Goal: Task Accomplishment & Management: Manage account settings

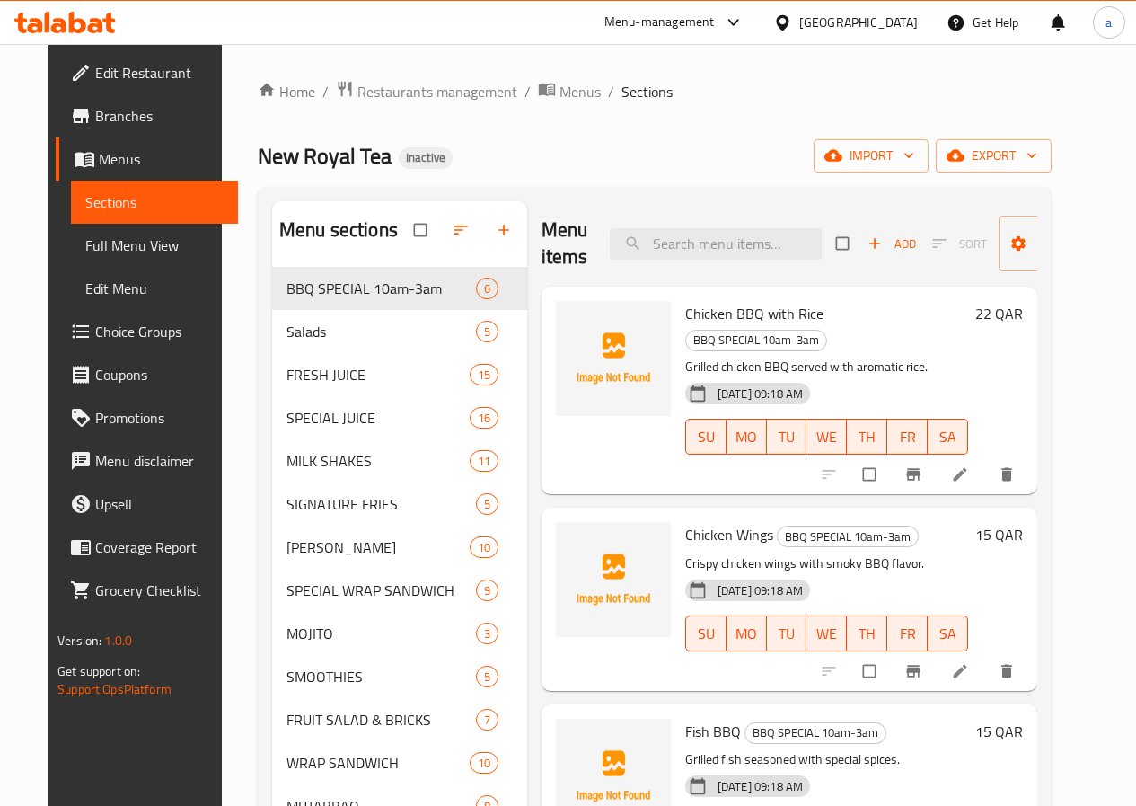
click at [100, 31] on icon at bounding box center [95, 25] width 15 height 15
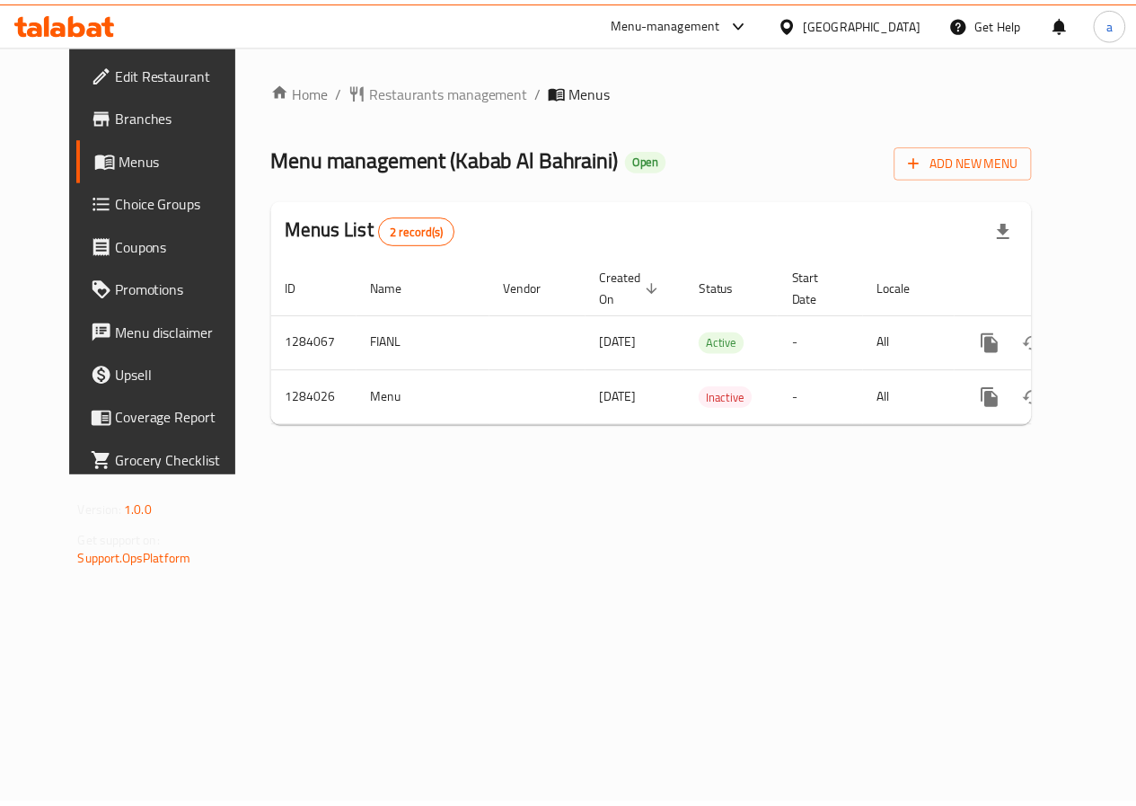
scroll to position [0, 6]
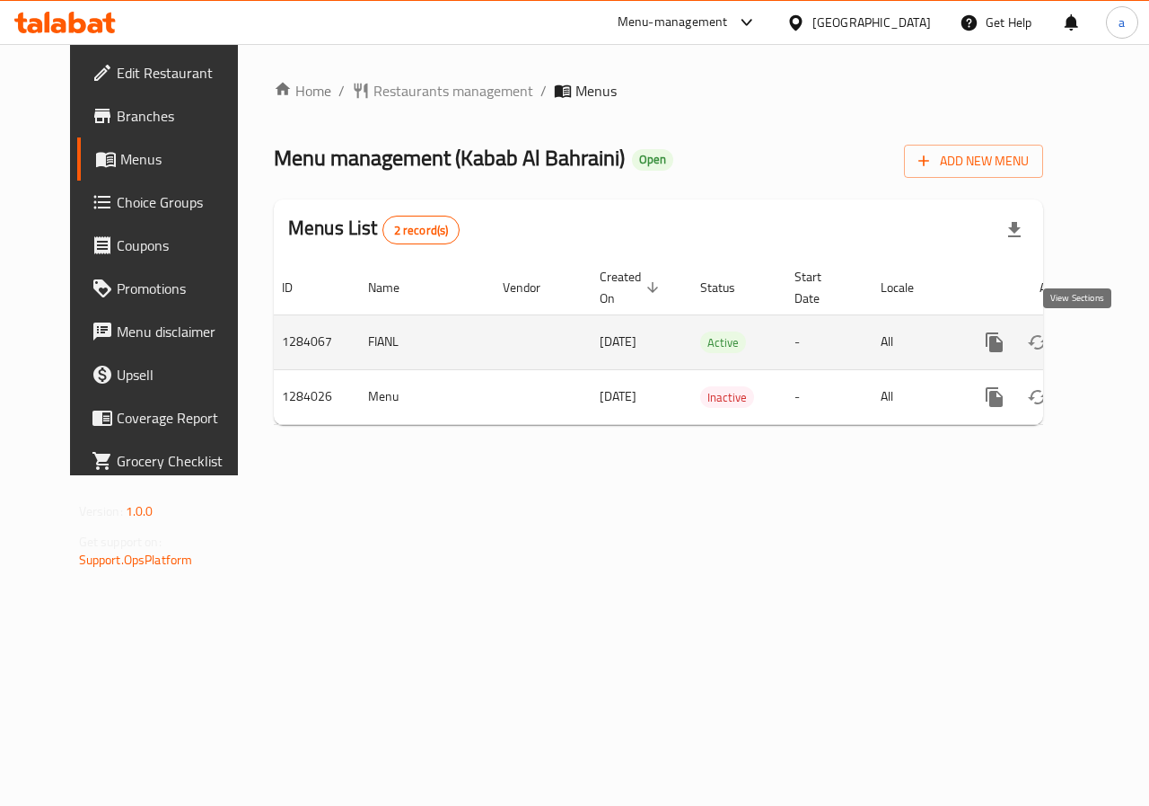
click at [1103, 345] on link "enhanced table" at bounding box center [1124, 342] width 43 height 43
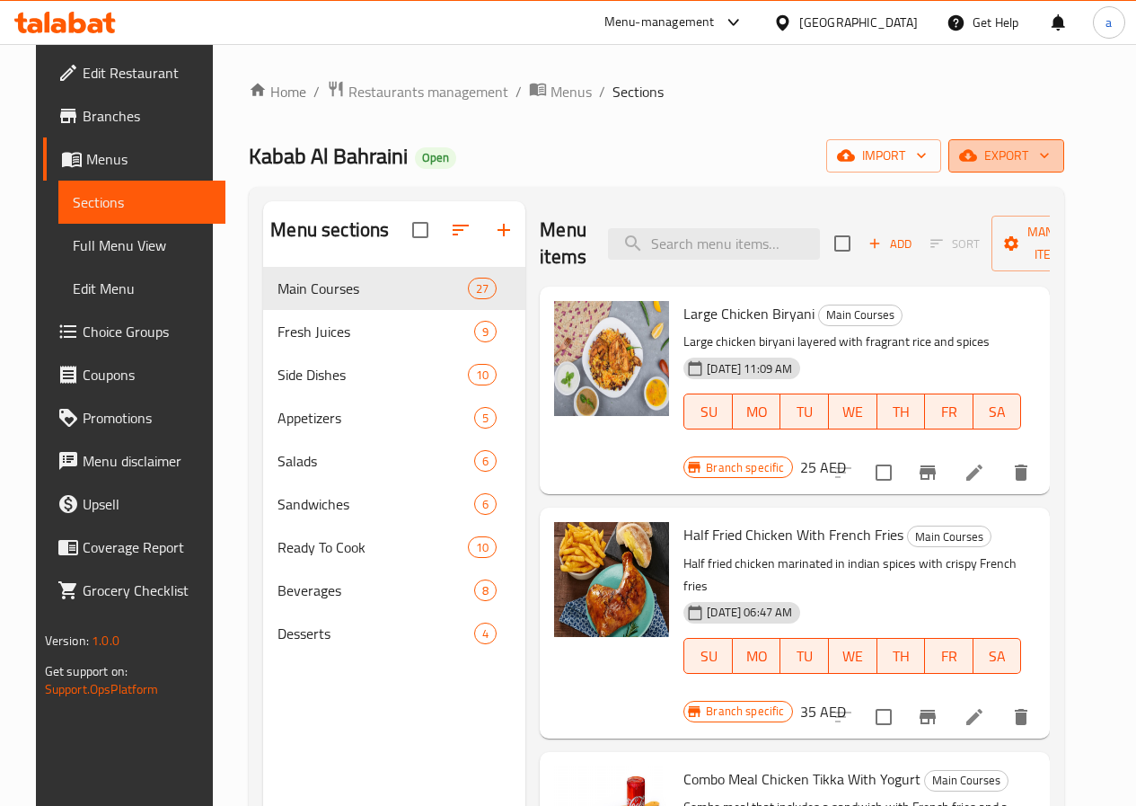
click at [1050, 163] on span "export" at bounding box center [1006, 156] width 87 height 22
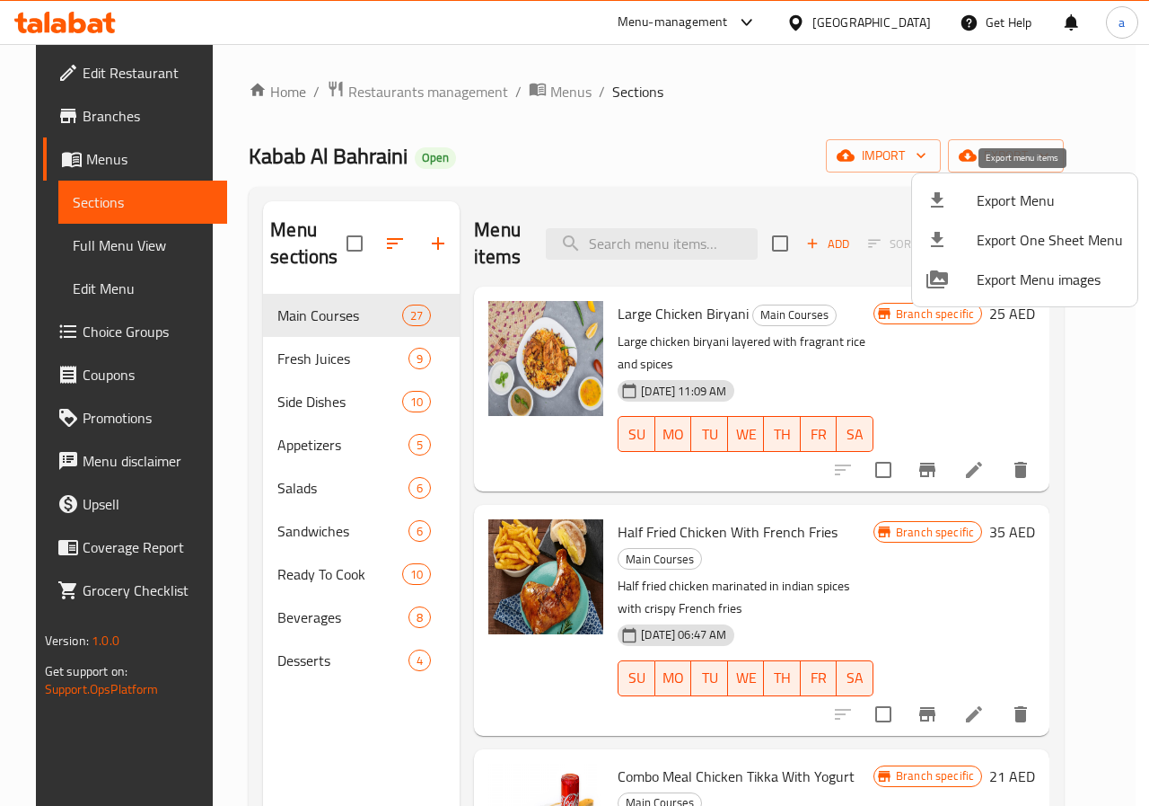
click at [950, 204] on div at bounding box center [952, 200] width 50 height 22
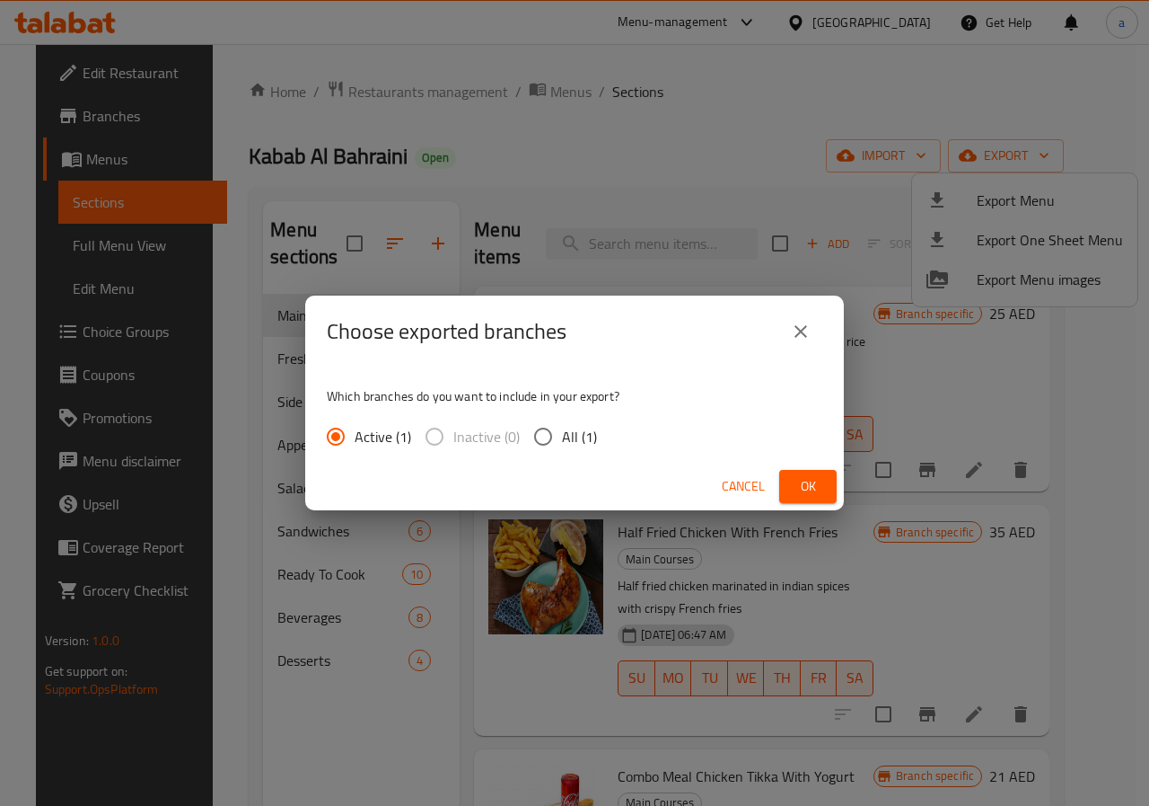
click at [575, 446] on span "All (1)" at bounding box center [579, 437] width 35 height 22
click at [562, 446] on input "All (1)" at bounding box center [543, 437] width 38 height 38
radio input "true"
click at [806, 482] on span "Ok" at bounding box center [808, 486] width 29 height 22
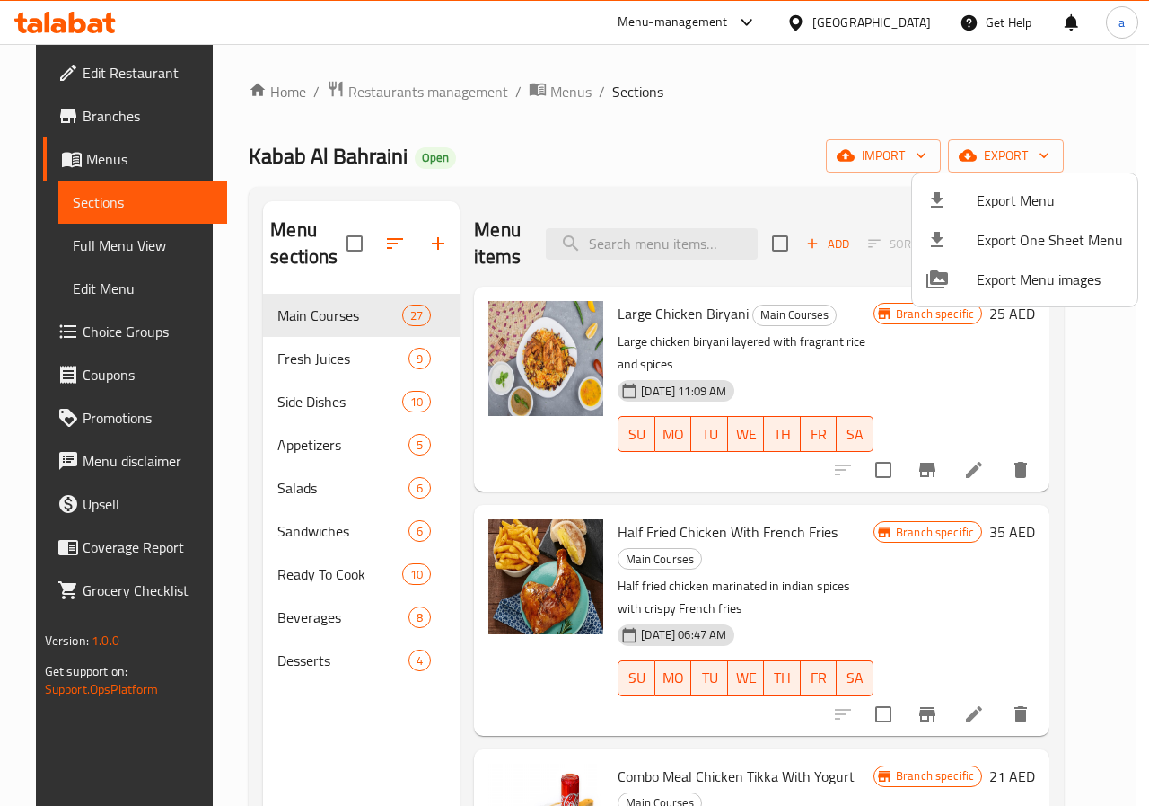
click at [75, 105] on div at bounding box center [574, 403] width 1149 height 806
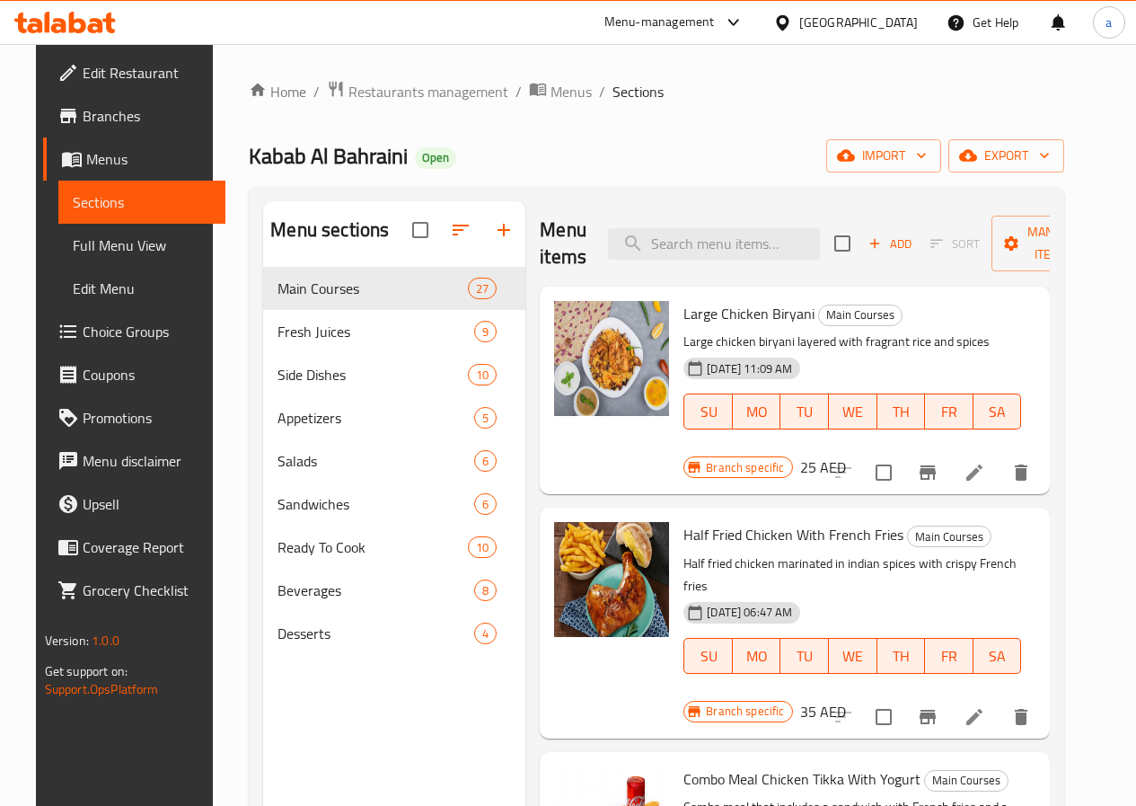
click at [84, 117] on span "Branches" at bounding box center [147, 116] width 128 height 22
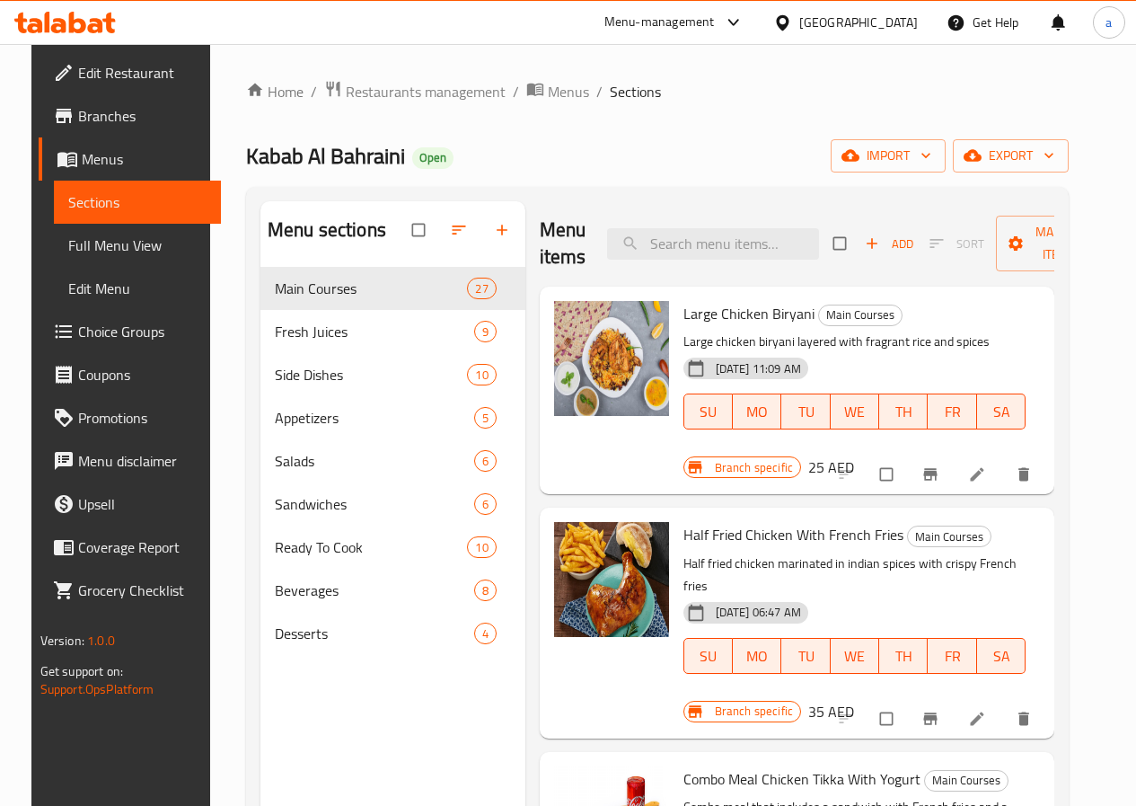
click at [112, 74] on span "Edit Restaurant" at bounding box center [142, 73] width 128 height 22
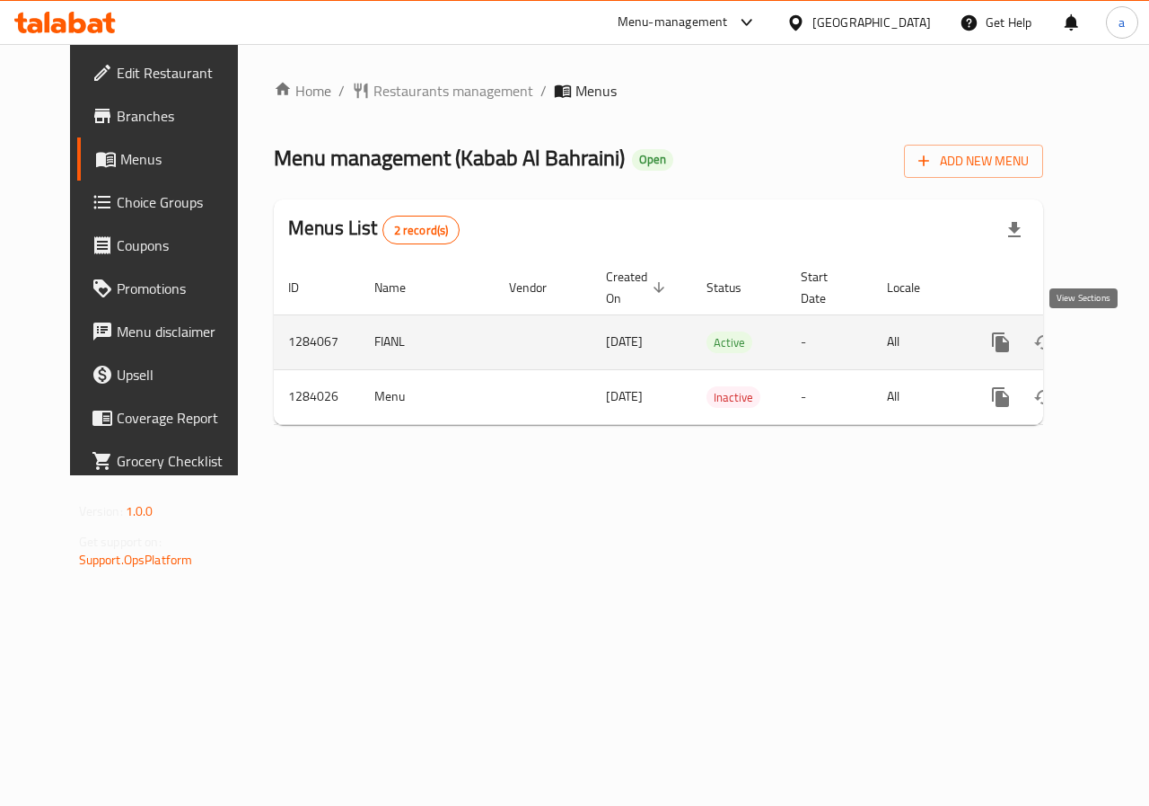
click at [1120, 342] on icon "enhanced table" at bounding box center [1131, 342] width 22 height 22
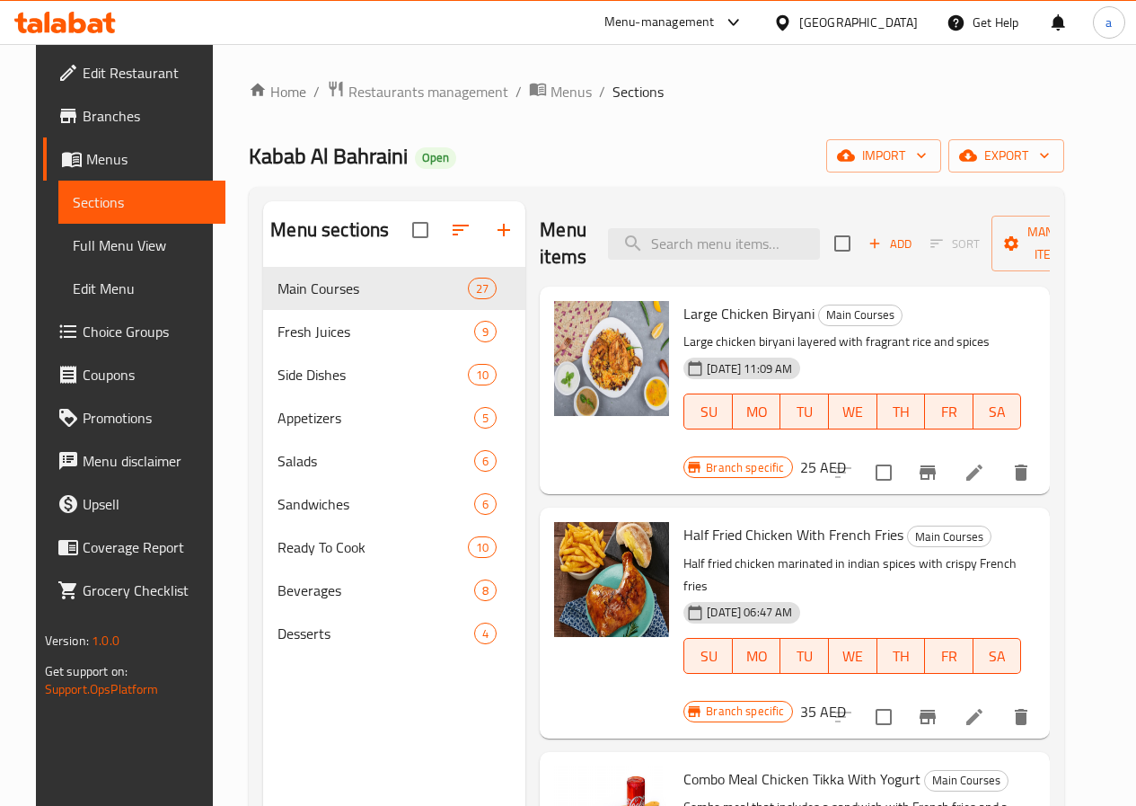
click at [794, 119] on div "Home / Restaurants management / Menus / Sections Kabab Al Bahraini Open import …" at bounding box center [656, 550] width 815 height 941
click at [123, 255] on span "Full Menu View" at bounding box center [142, 245] width 138 height 22
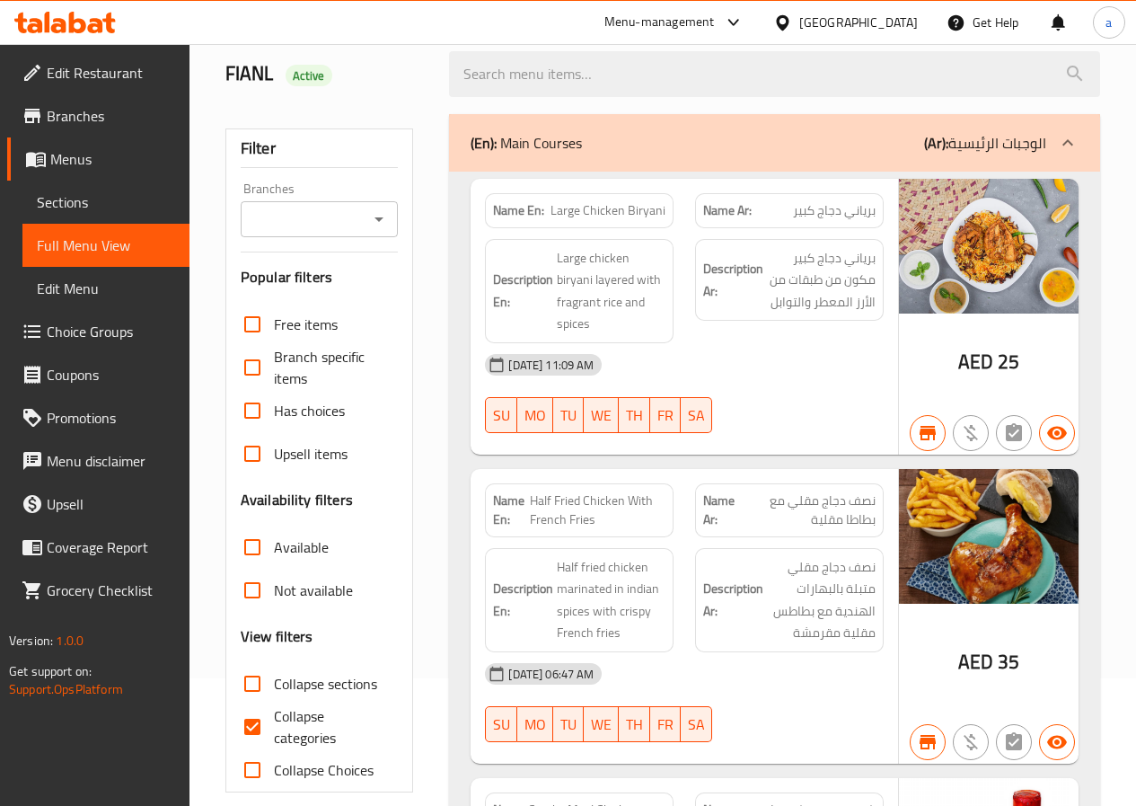
scroll to position [269, 0]
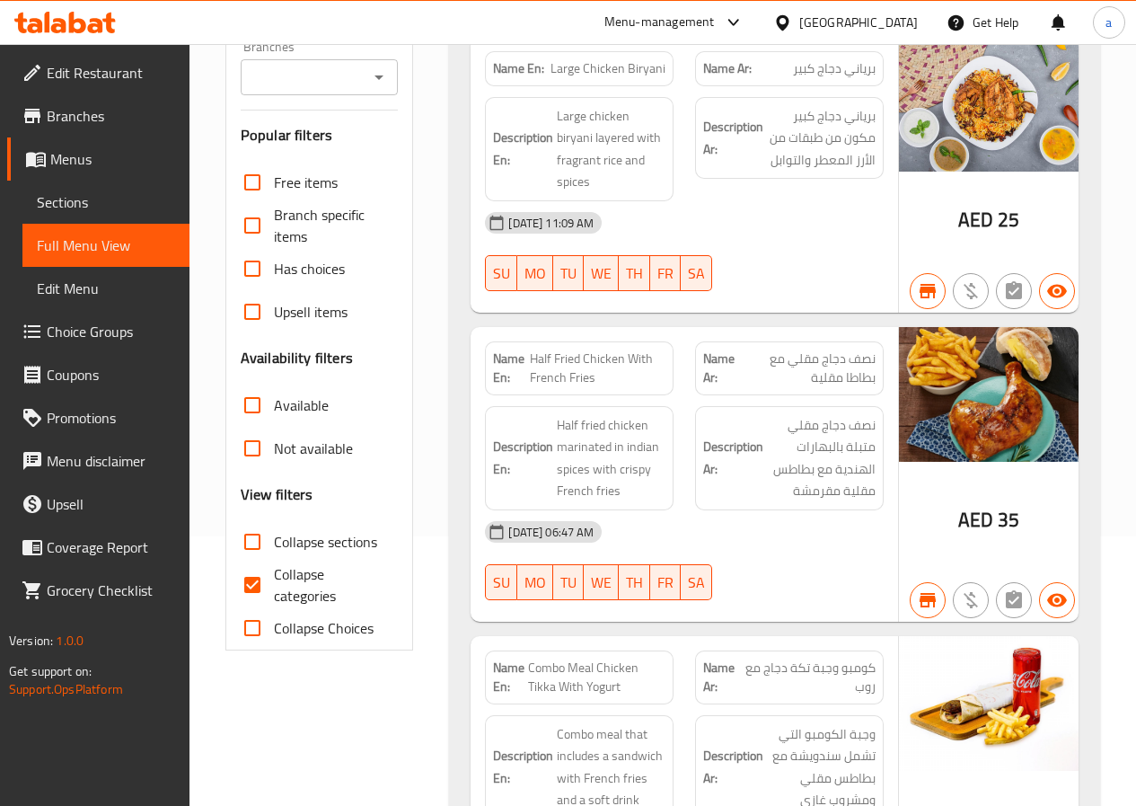
click at [301, 593] on span "Collapse categories" at bounding box center [329, 584] width 110 height 43
click at [274, 593] on input "Collapse categories" at bounding box center [252, 584] width 43 height 43
checkbox input "false"
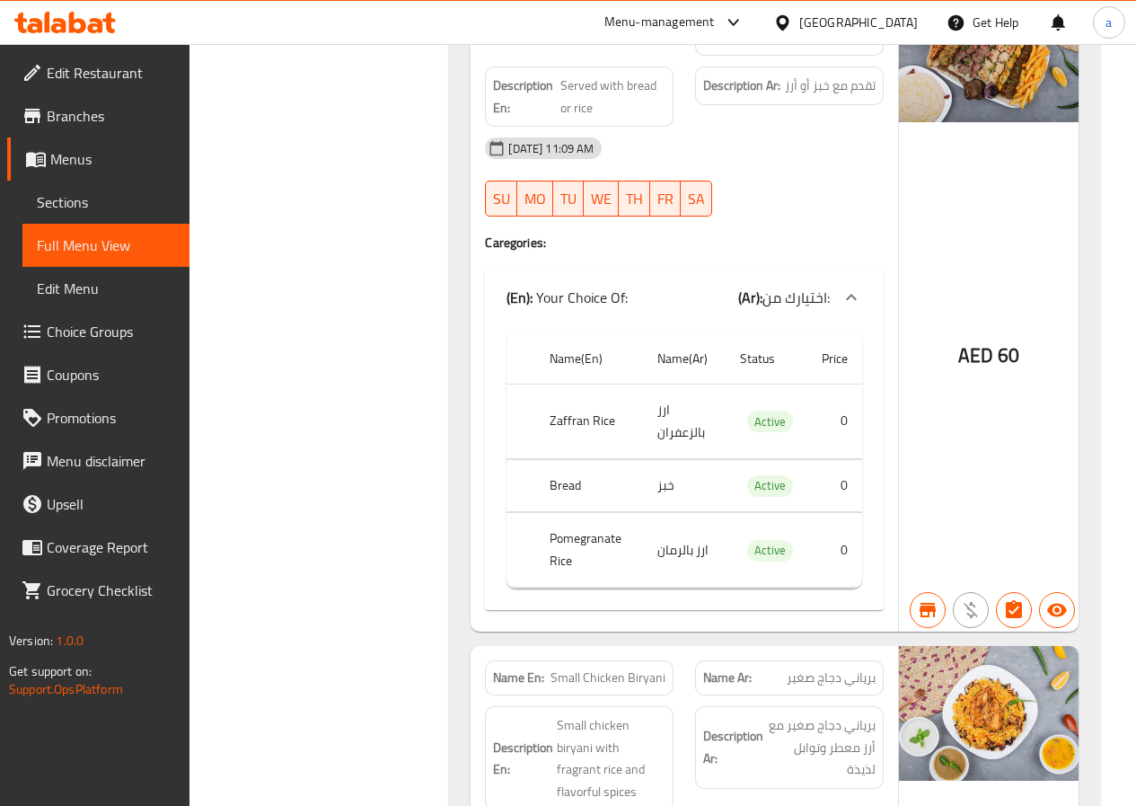
click at [865, 206] on div at bounding box center [789, 217] width 210 height 22
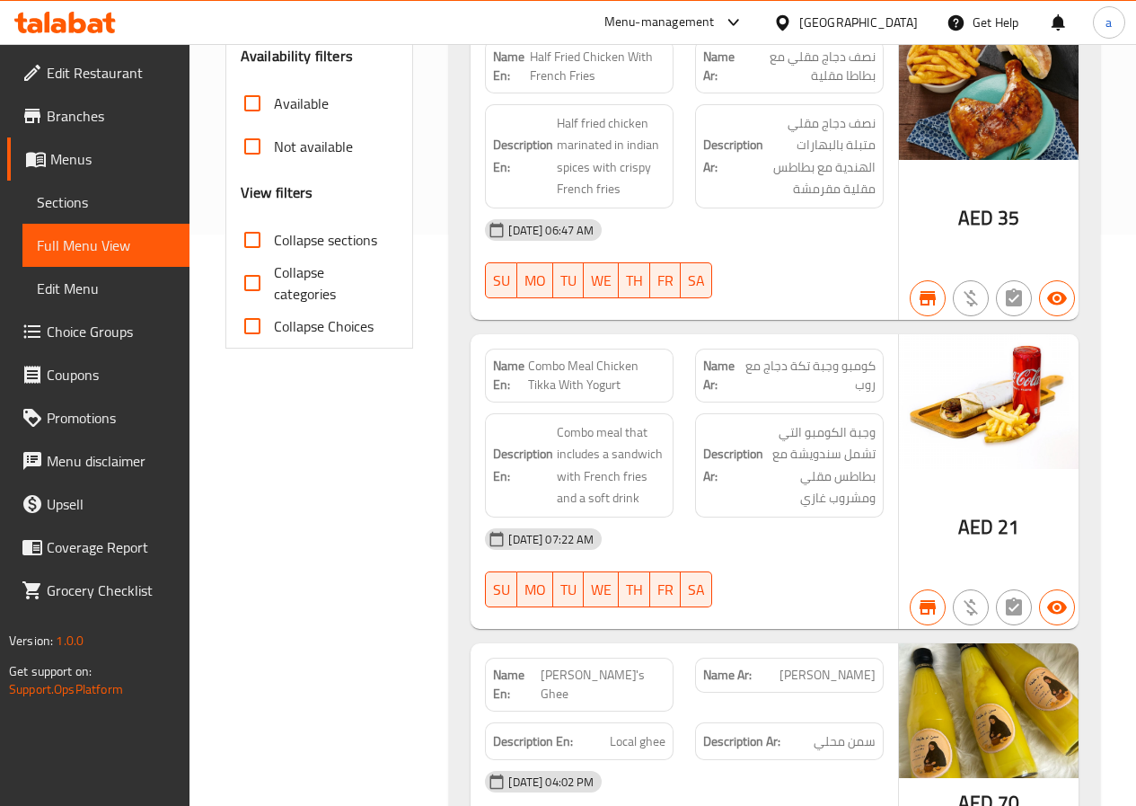
scroll to position [122, 0]
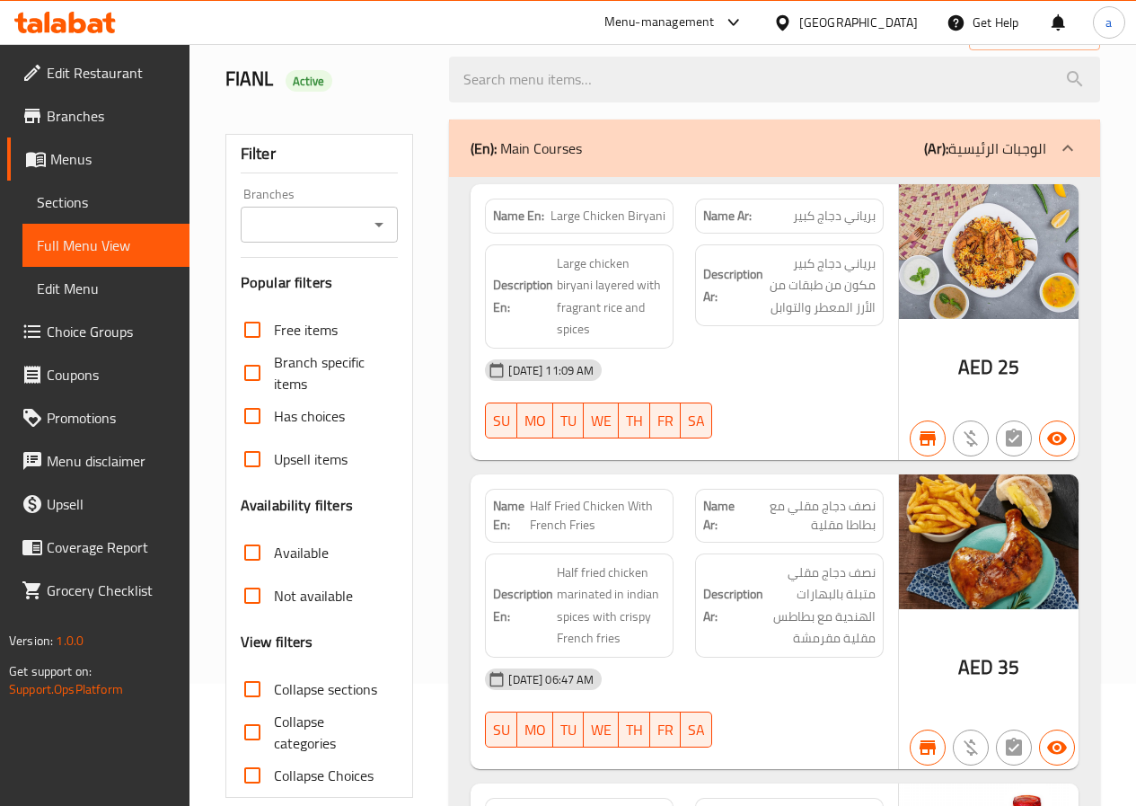
click at [80, 75] on span "Edit Restaurant" at bounding box center [111, 73] width 128 height 22
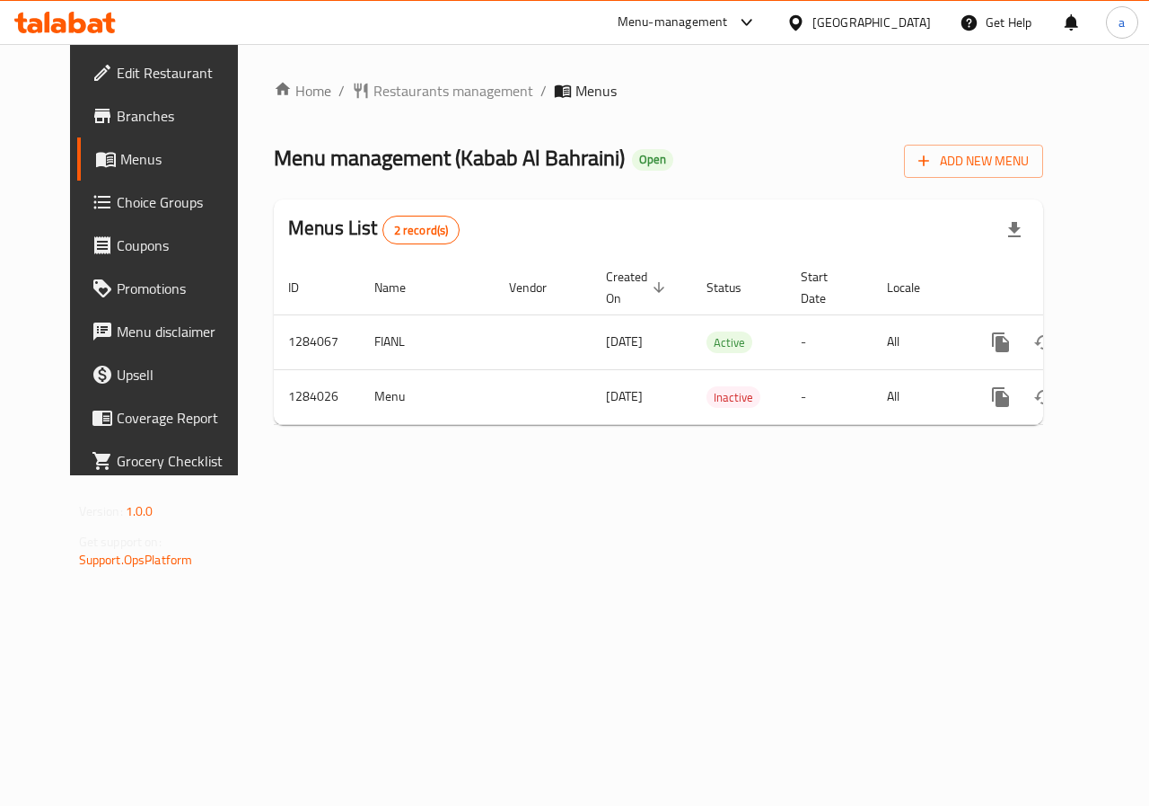
click at [72, 23] on icon at bounding box center [77, 23] width 17 height 22
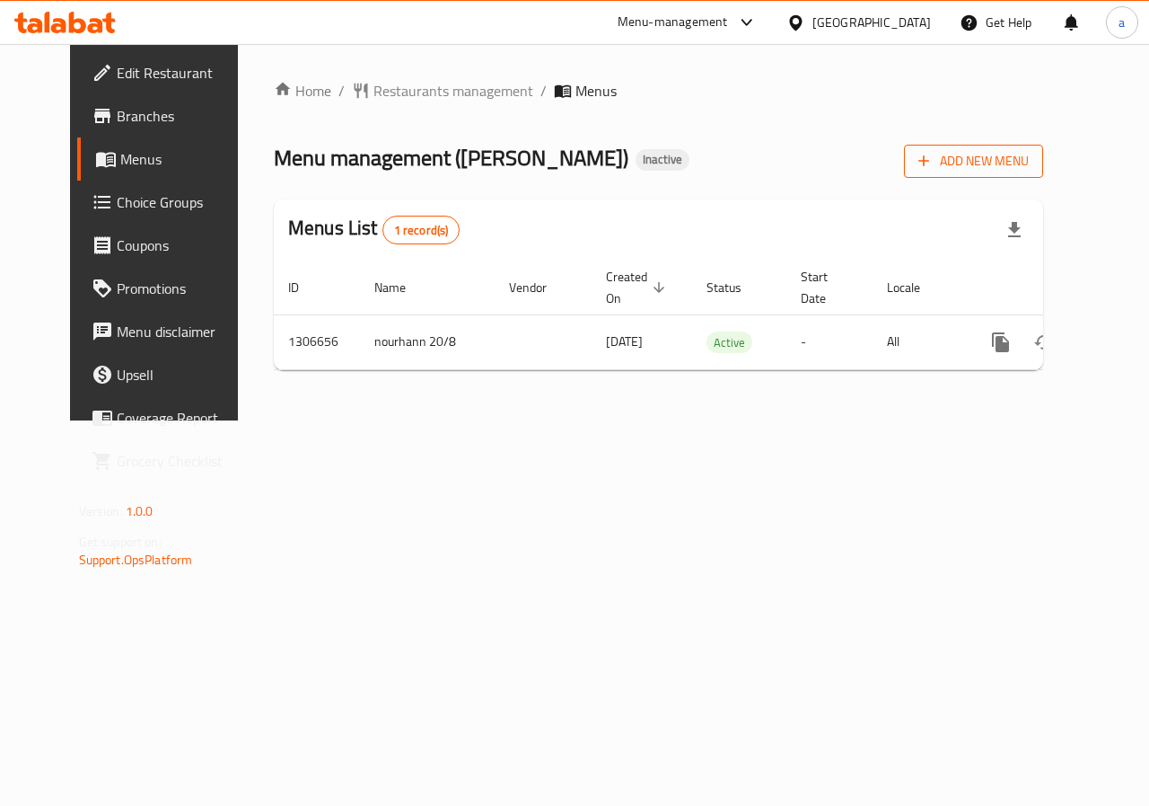
click at [1029, 165] on span "Add New Menu" at bounding box center [974, 161] width 110 height 22
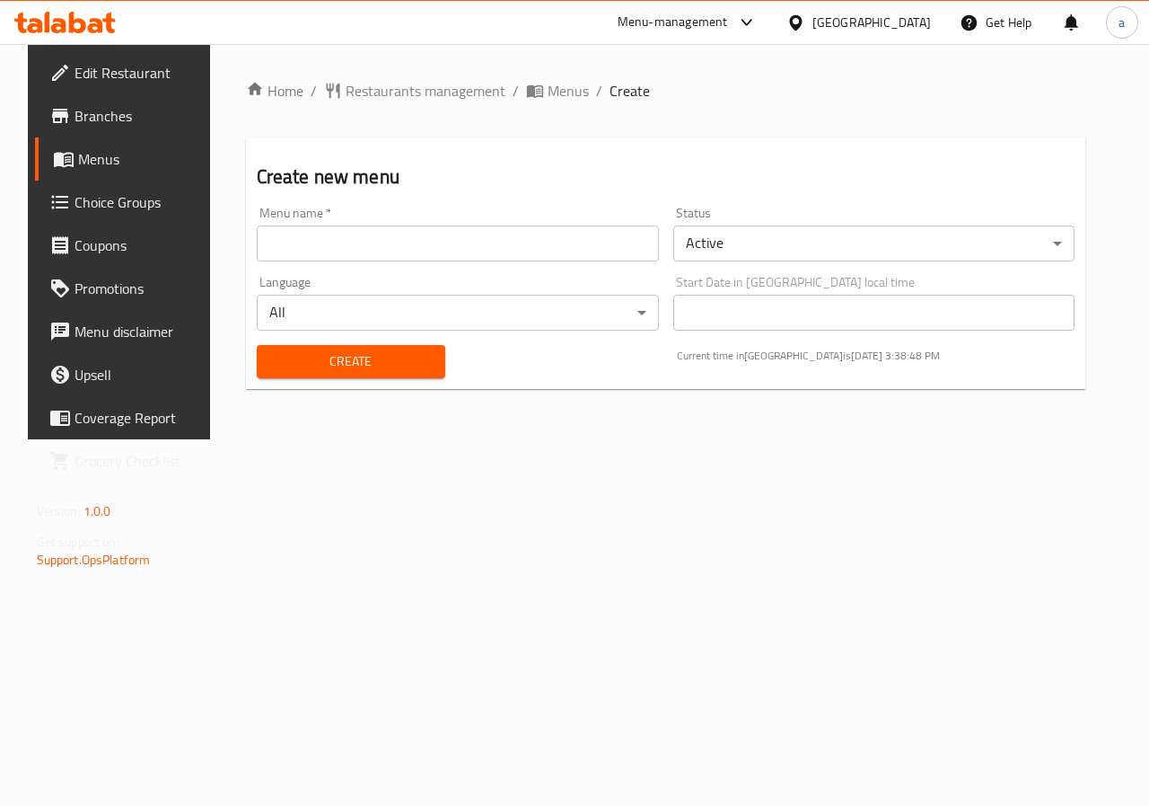
click at [625, 267] on div "Menu name   * Menu name *" at bounding box center [458, 233] width 417 height 69
click at [596, 217] on div "Menu name   * Menu name *" at bounding box center [458, 234] width 402 height 55
click at [576, 233] on input "text" at bounding box center [458, 243] width 402 height 36
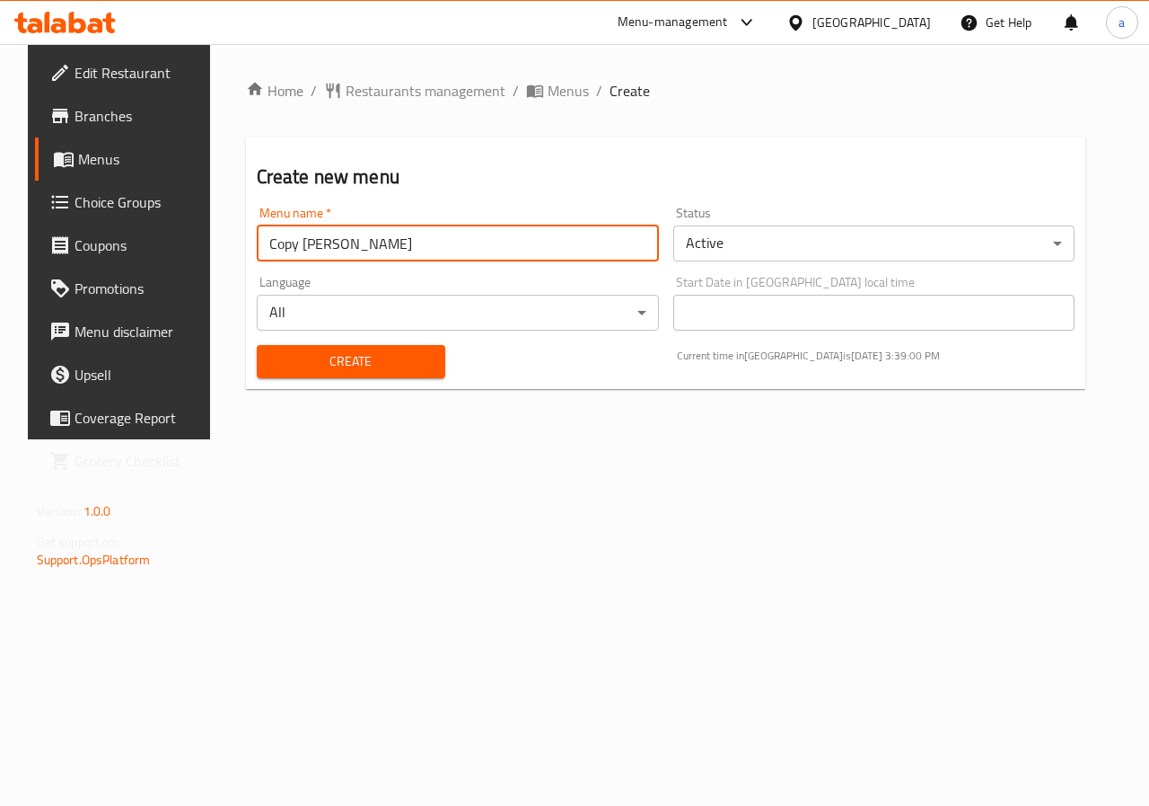
type input "Copy [PERSON_NAME]"
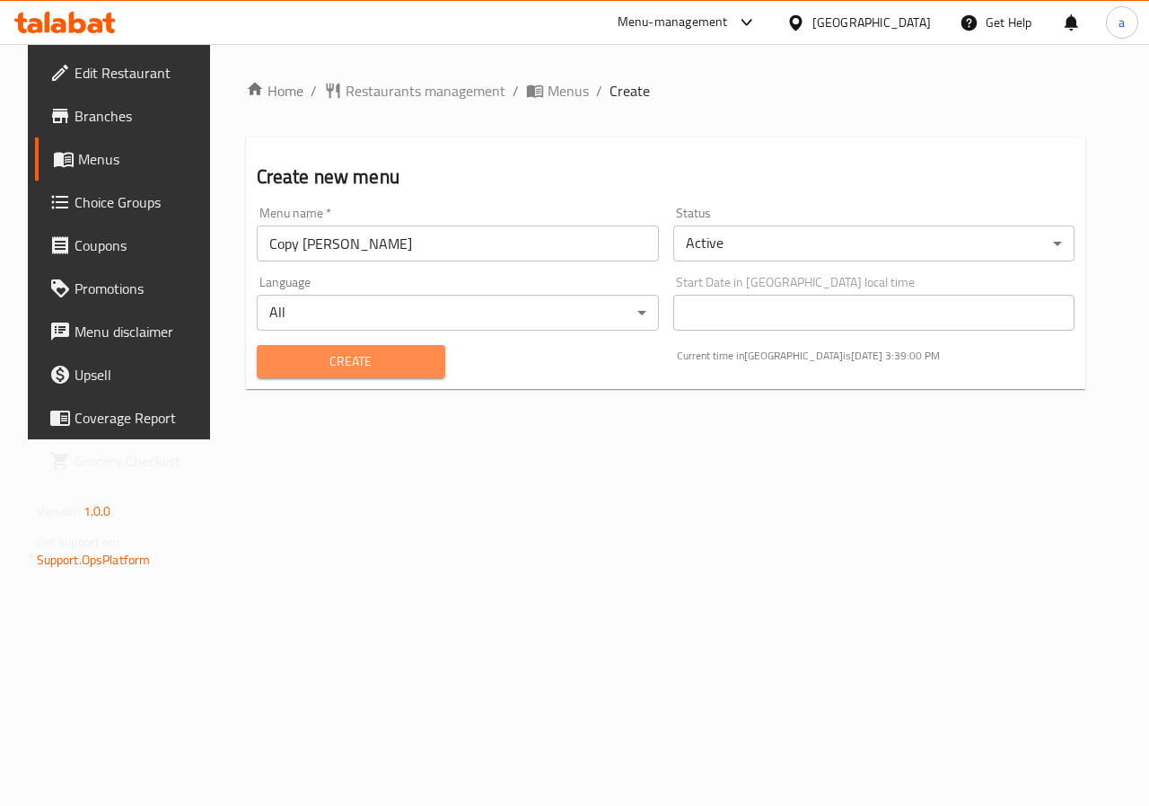
click at [365, 375] on button "Create" at bounding box center [351, 361] width 189 height 33
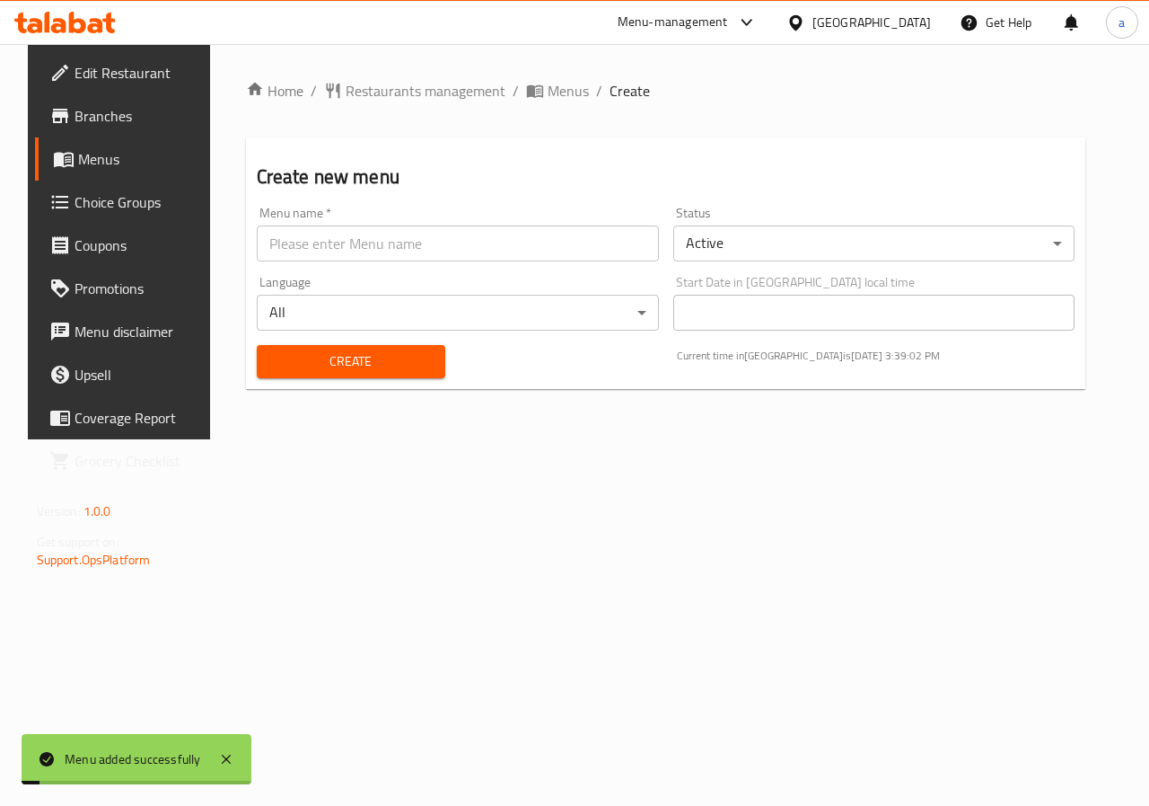
click at [109, 168] on span "Menus" at bounding box center [142, 159] width 128 height 22
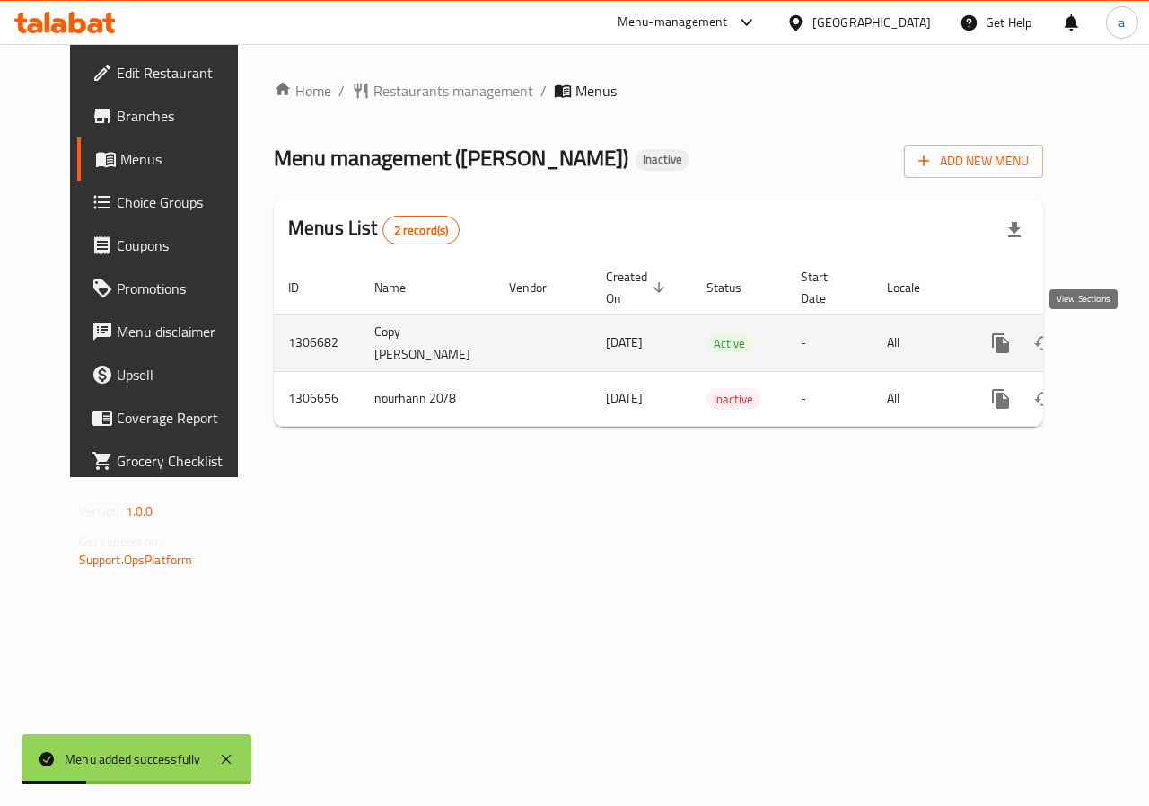
click at [1120, 349] on icon "enhanced table" at bounding box center [1131, 343] width 22 height 22
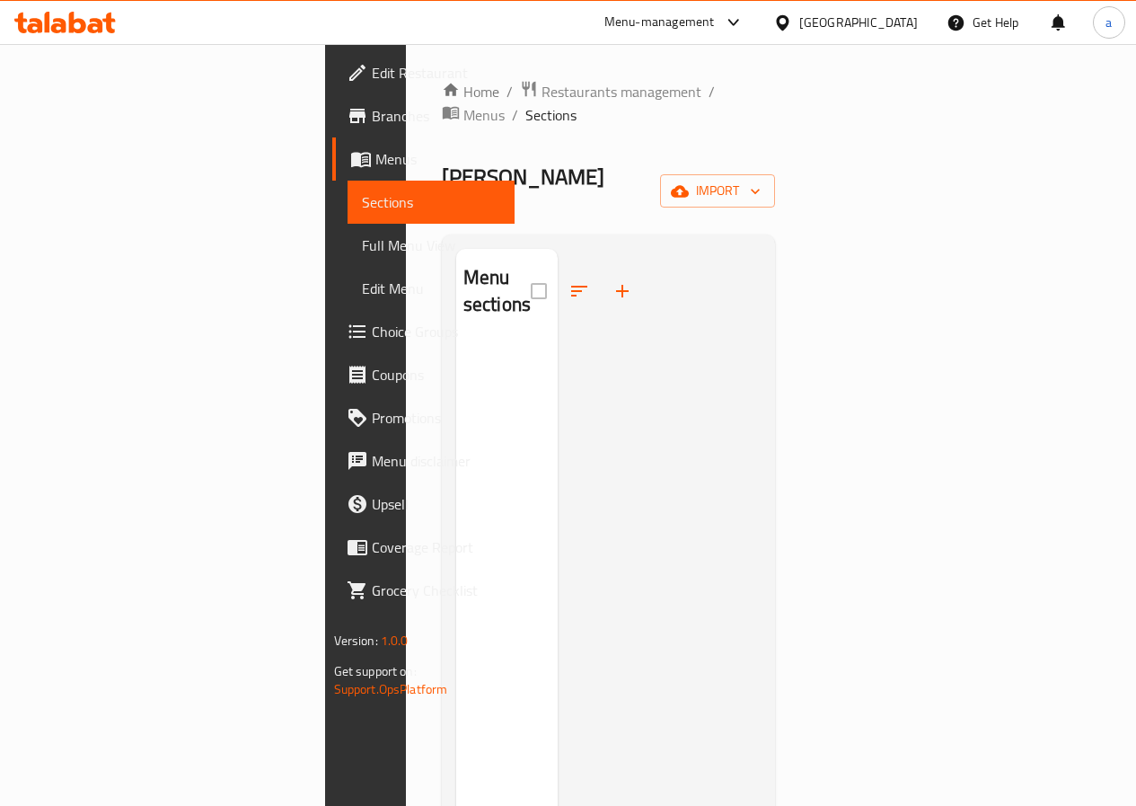
click at [372, 123] on span "Branches" at bounding box center [436, 116] width 128 height 22
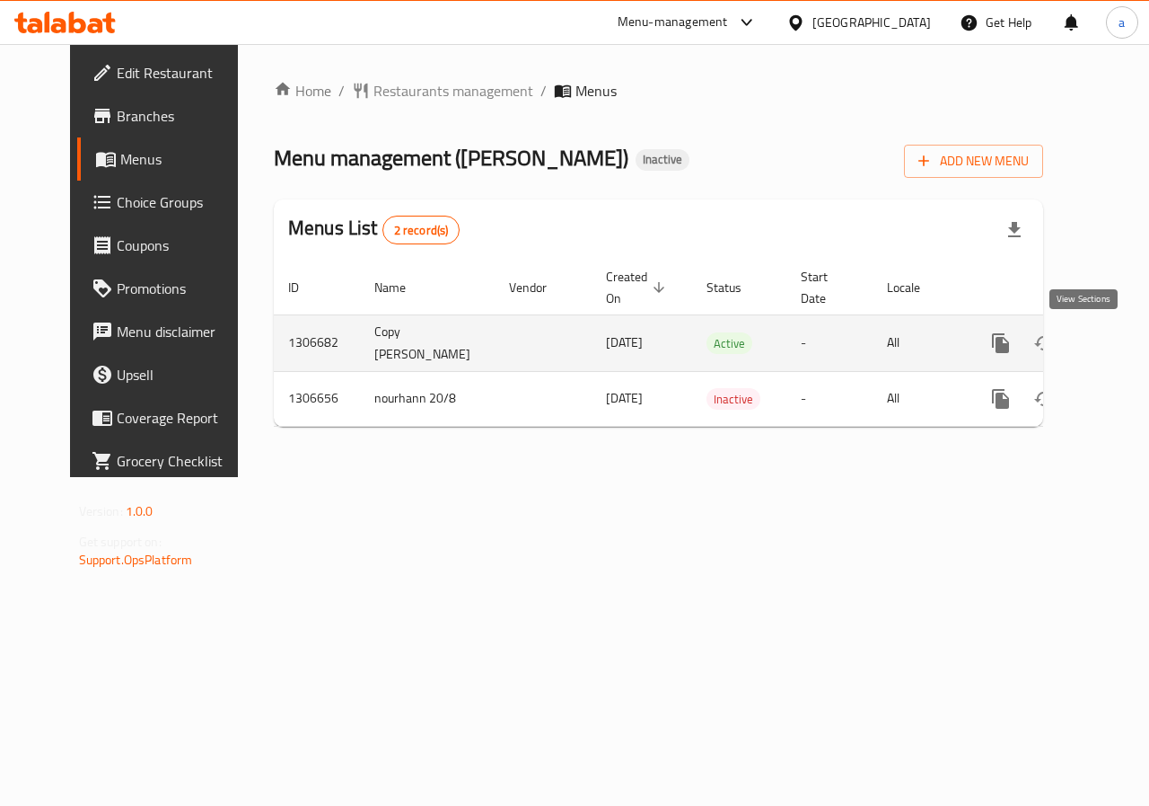
click at [1123, 341] on icon "enhanced table" at bounding box center [1131, 343] width 16 height 16
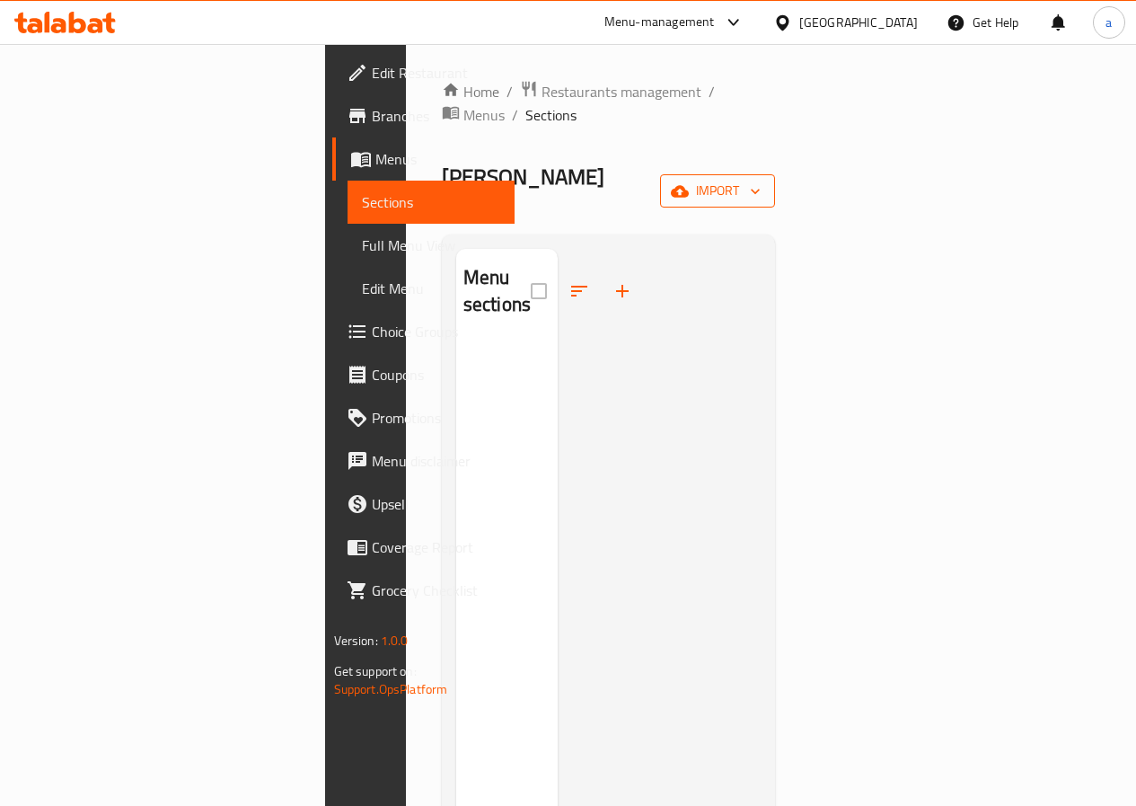
click at [689, 185] on icon "button" at bounding box center [680, 191] width 18 height 12
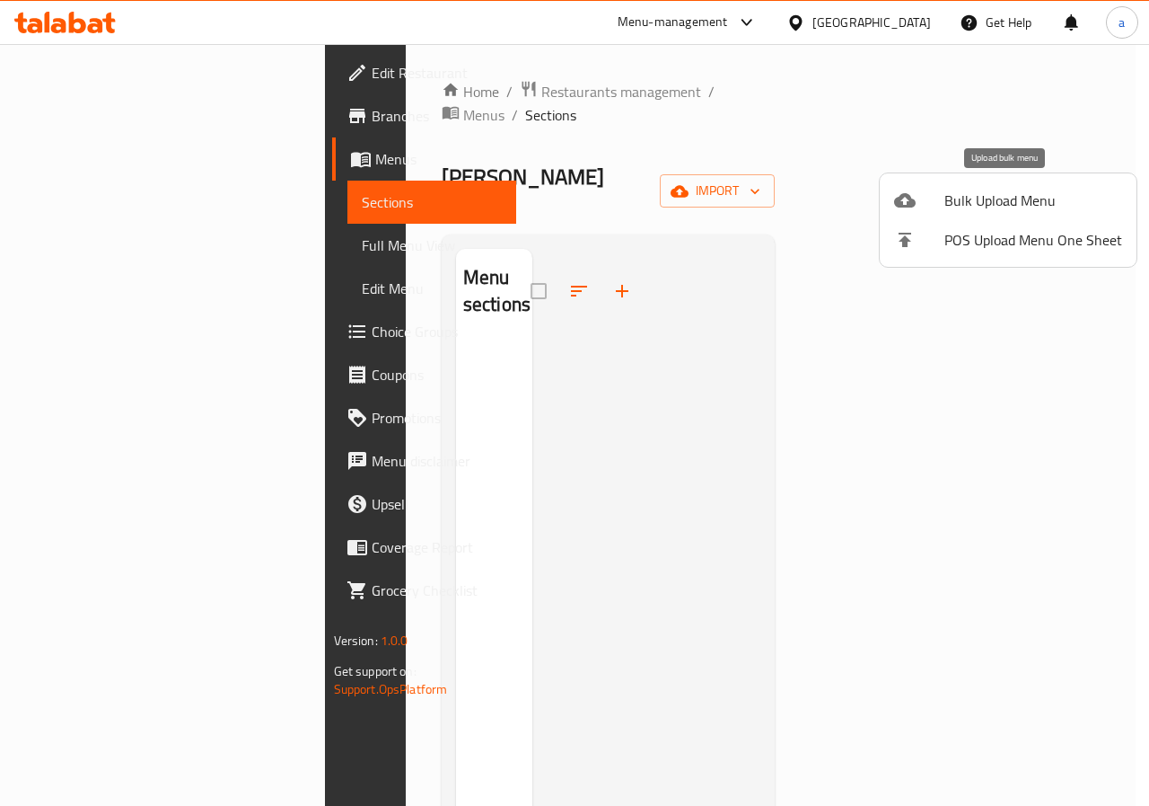
click at [982, 185] on li "Bulk Upload Menu" at bounding box center [1008, 200] width 257 height 40
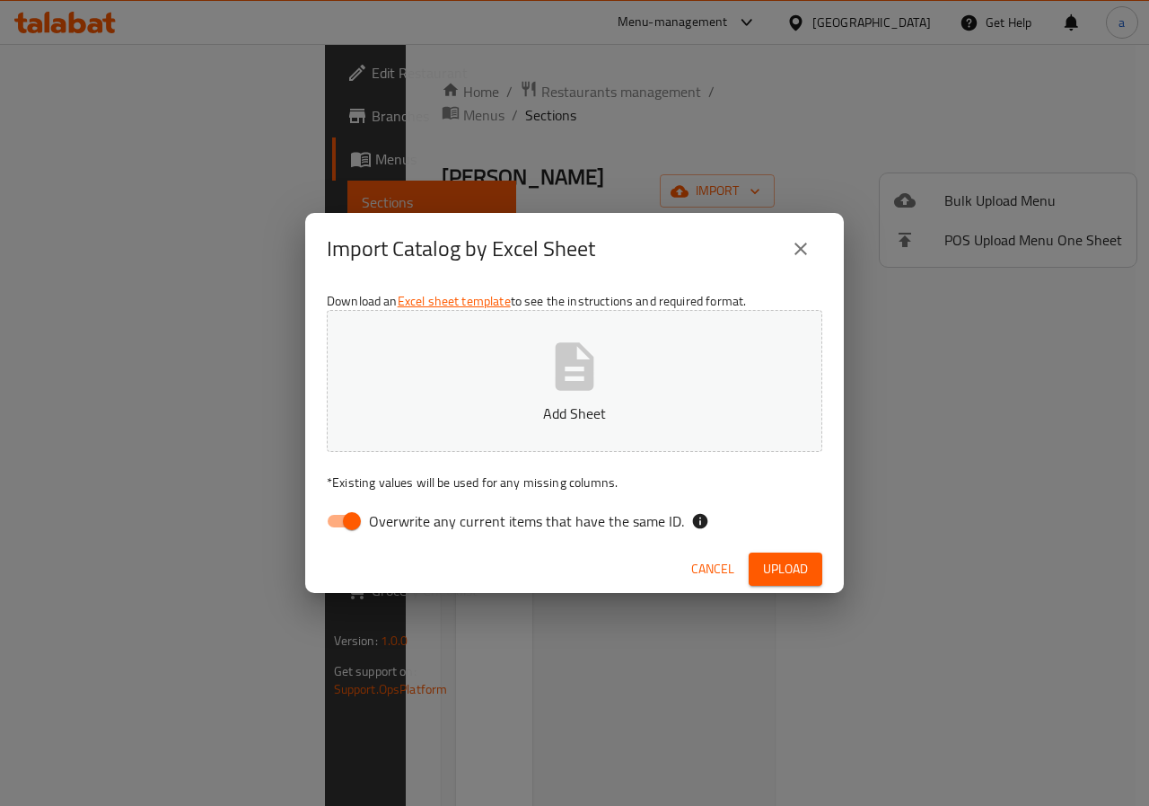
drag, startPoint x: 501, startPoint y: 528, endPoint x: 529, endPoint y: 410, distance: 120.9
click at [501, 521] on span "Overwrite any current items that have the same ID." at bounding box center [526, 521] width 315 height 22
click at [403, 521] on input "Overwrite any current items that have the same ID." at bounding box center [352, 521] width 102 height 34
checkbox input "false"
click at [535, 397] on button "Add Sheet" at bounding box center [575, 381] width 496 height 142
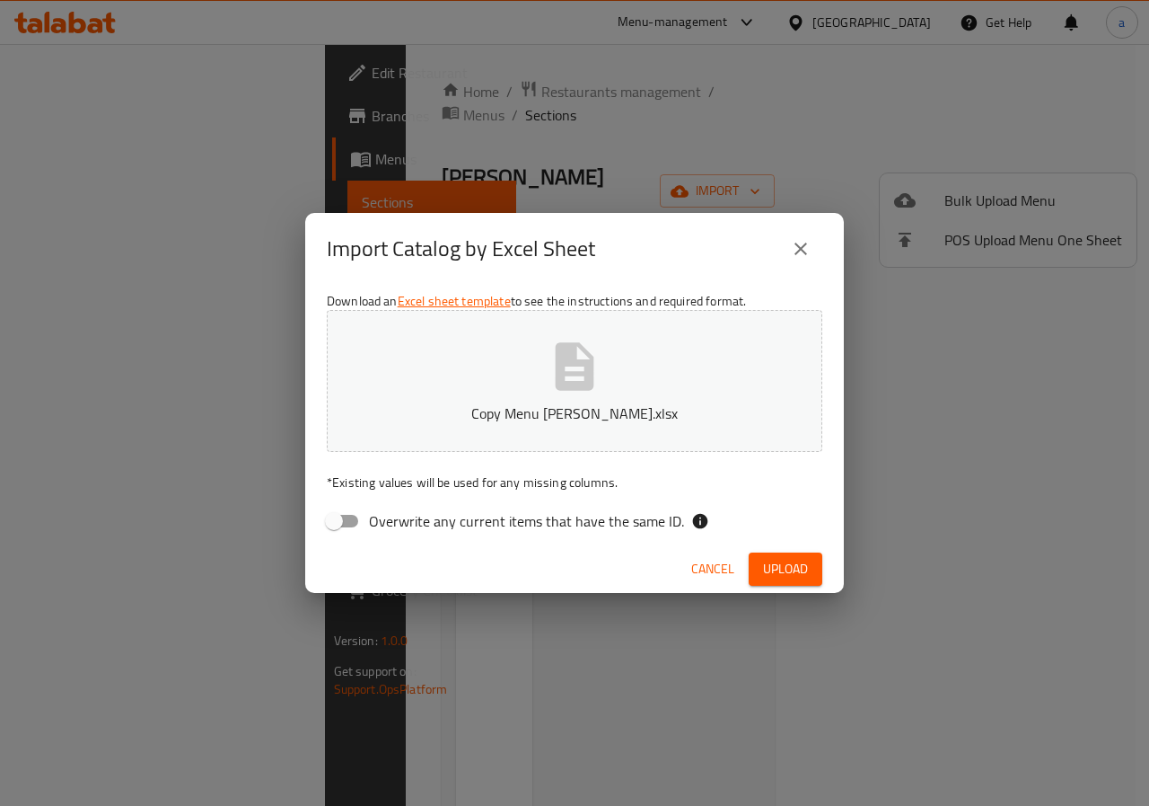
click at [788, 577] on span "Upload" at bounding box center [785, 569] width 45 height 22
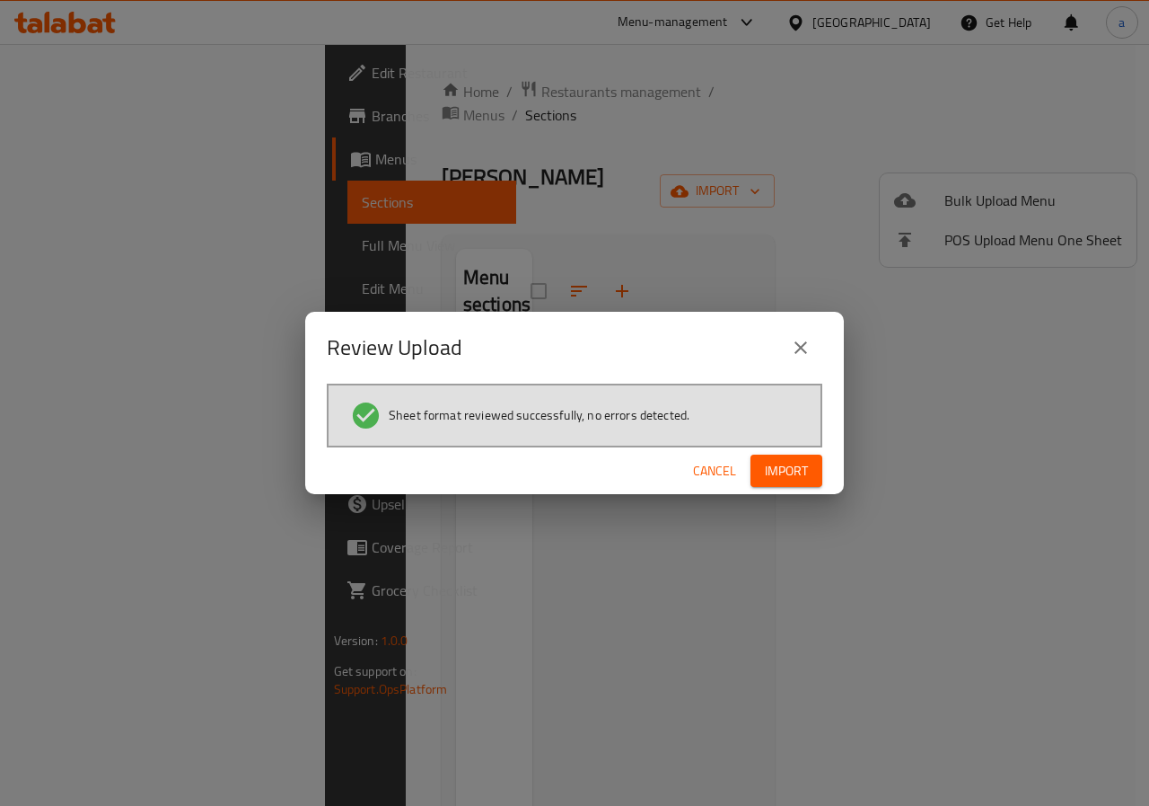
click at [802, 468] on span "Import" at bounding box center [786, 471] width 43 height 22
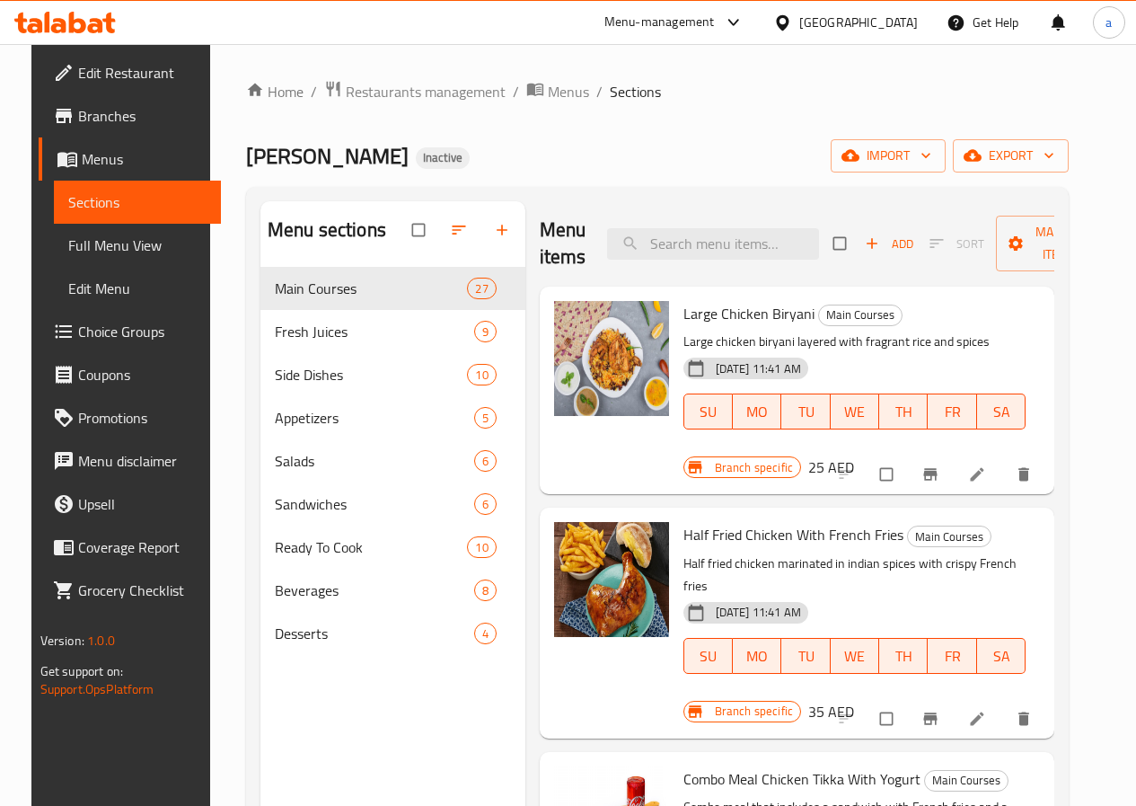
click at [92, 240] on span "Full Menu View" at bounding box center [137, 245] width 138 height 22
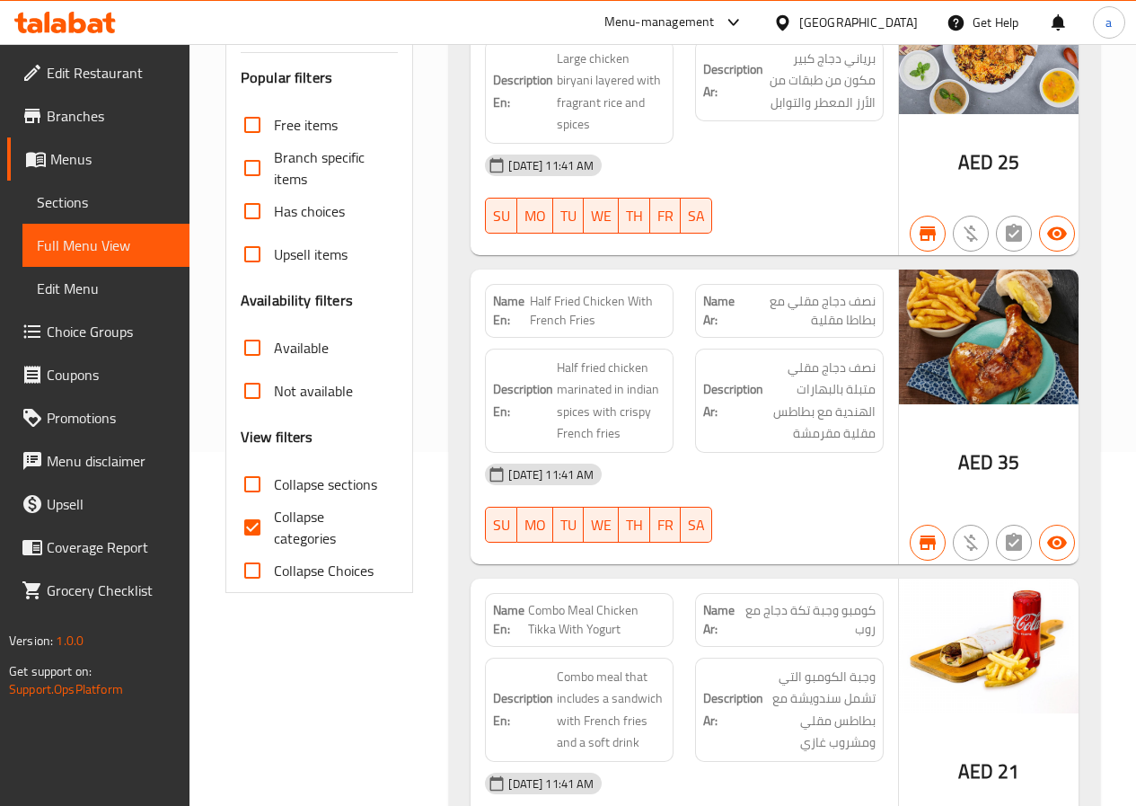
scroll to position [359, 0]
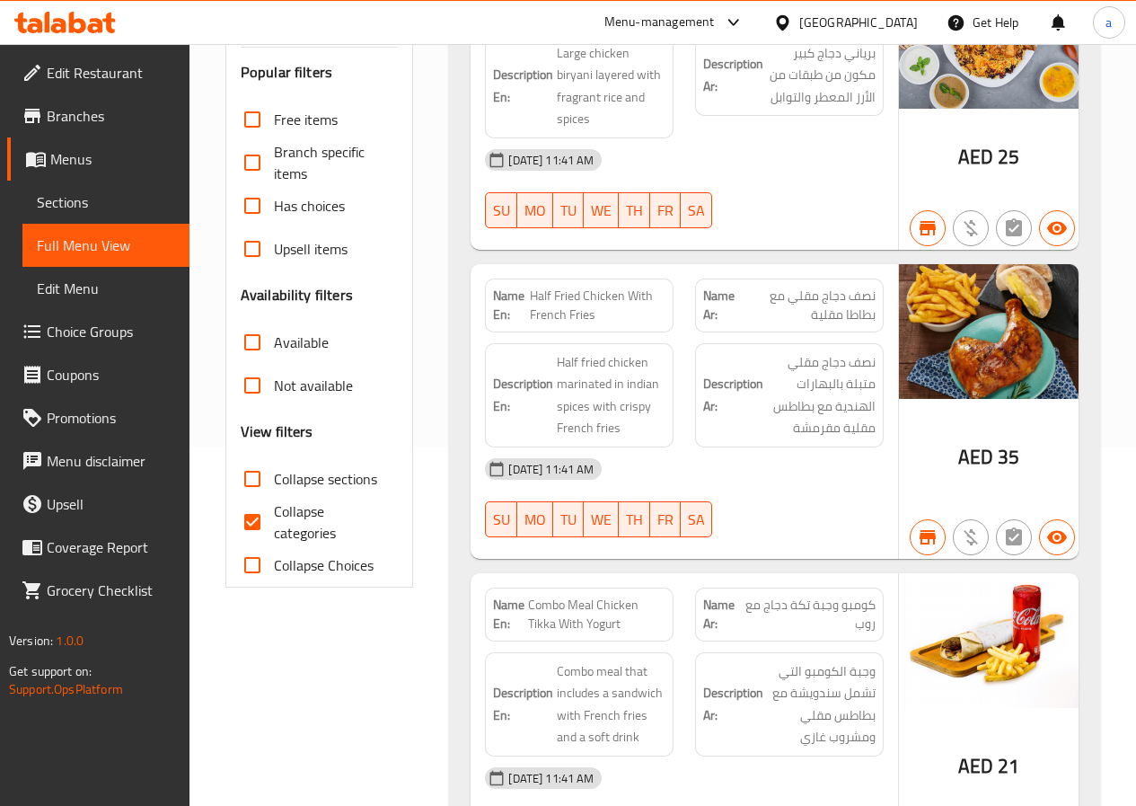
click at [292, 531] on span "Collapse categories" at bounding box center [329, 521] width 110 height 43
click at [274, 531] on input "Collapse categories" at bounding box center [252, 521] width 43 height 43
checkbox input "false"
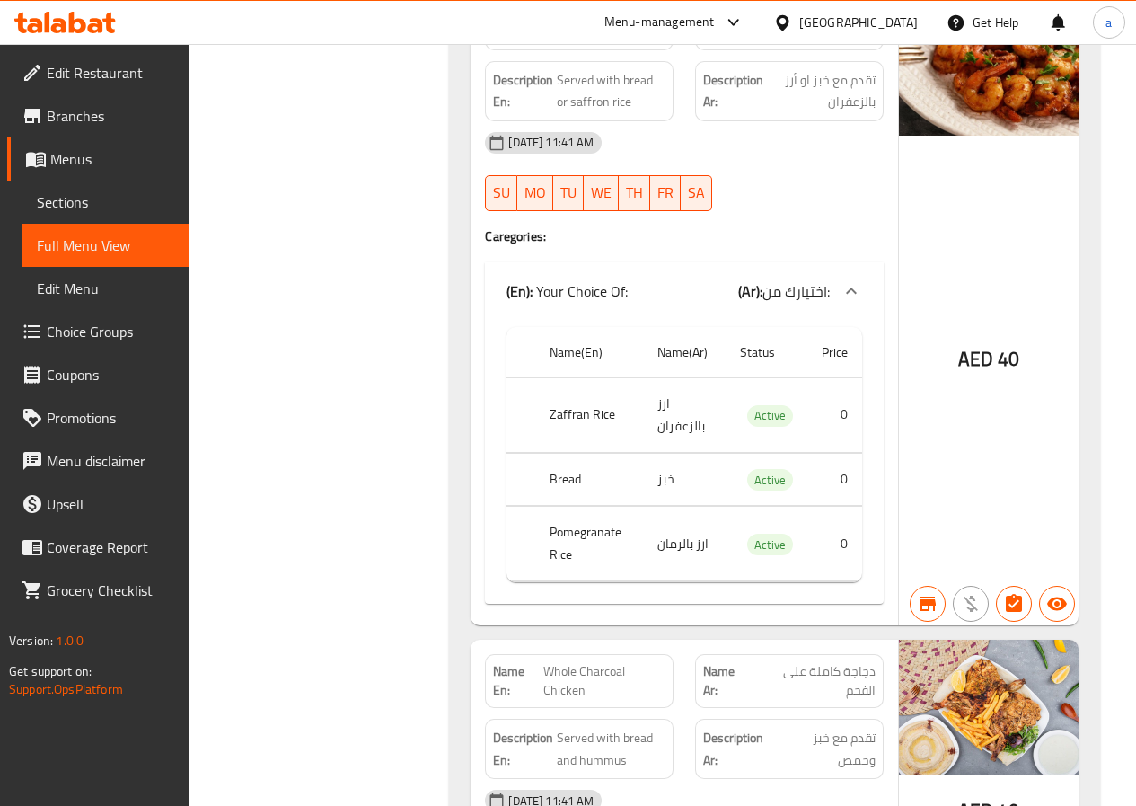
scroll to position [3219, 0]
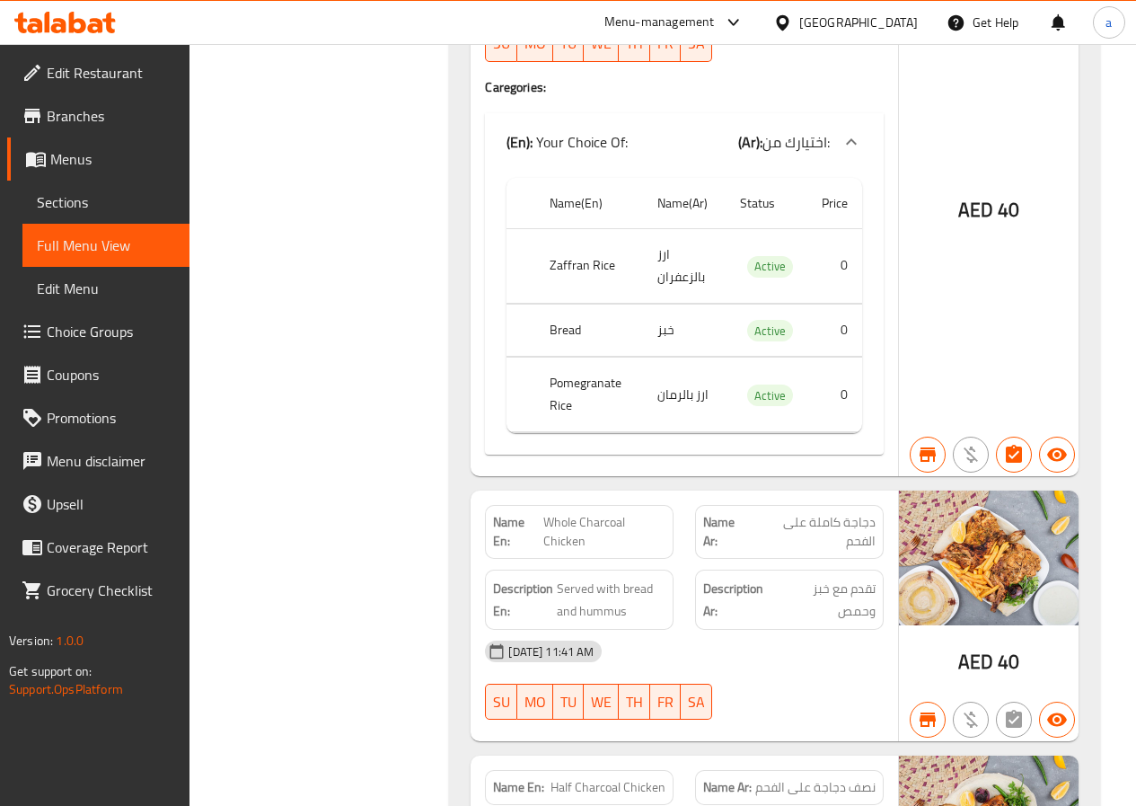
click at [779, 256] on span "Active" at bounding box center [770, 266] width 46 height 21
copy span "Active"
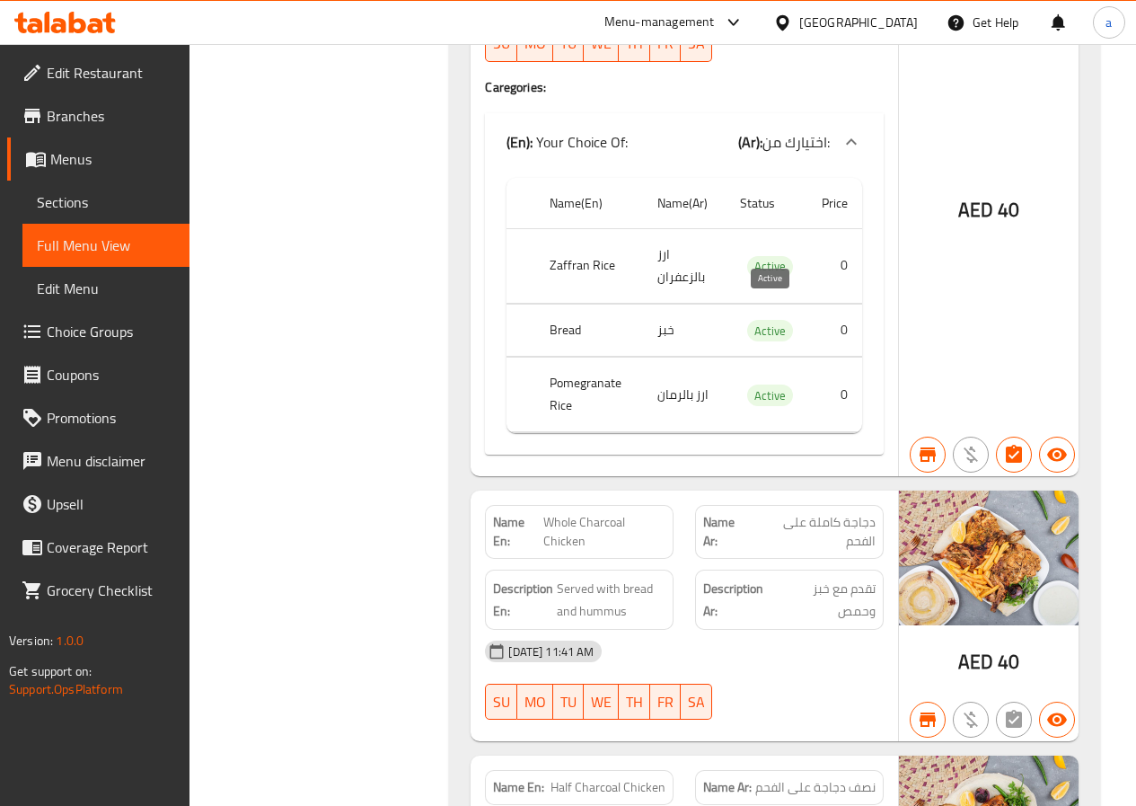
click at [770, 321] on span "Active" at bounding box center [770, 331] width 46 height 21
copy span "Active"
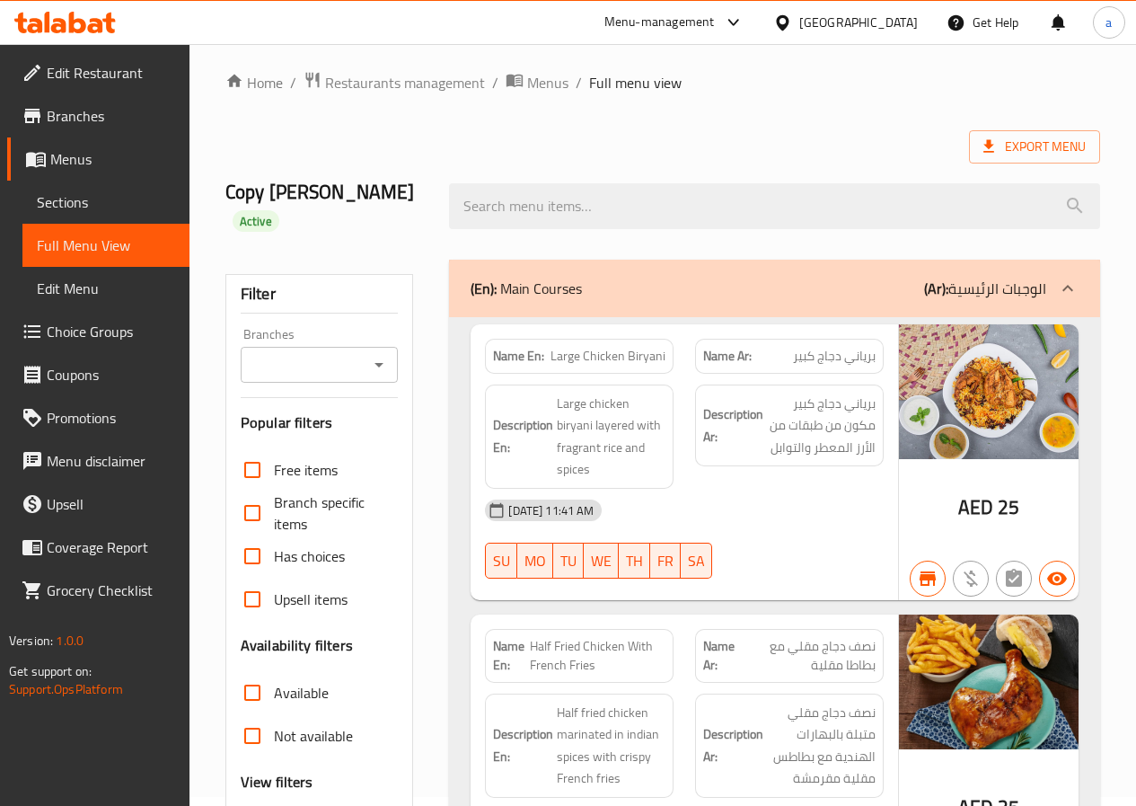
scroll to position [0, 0]
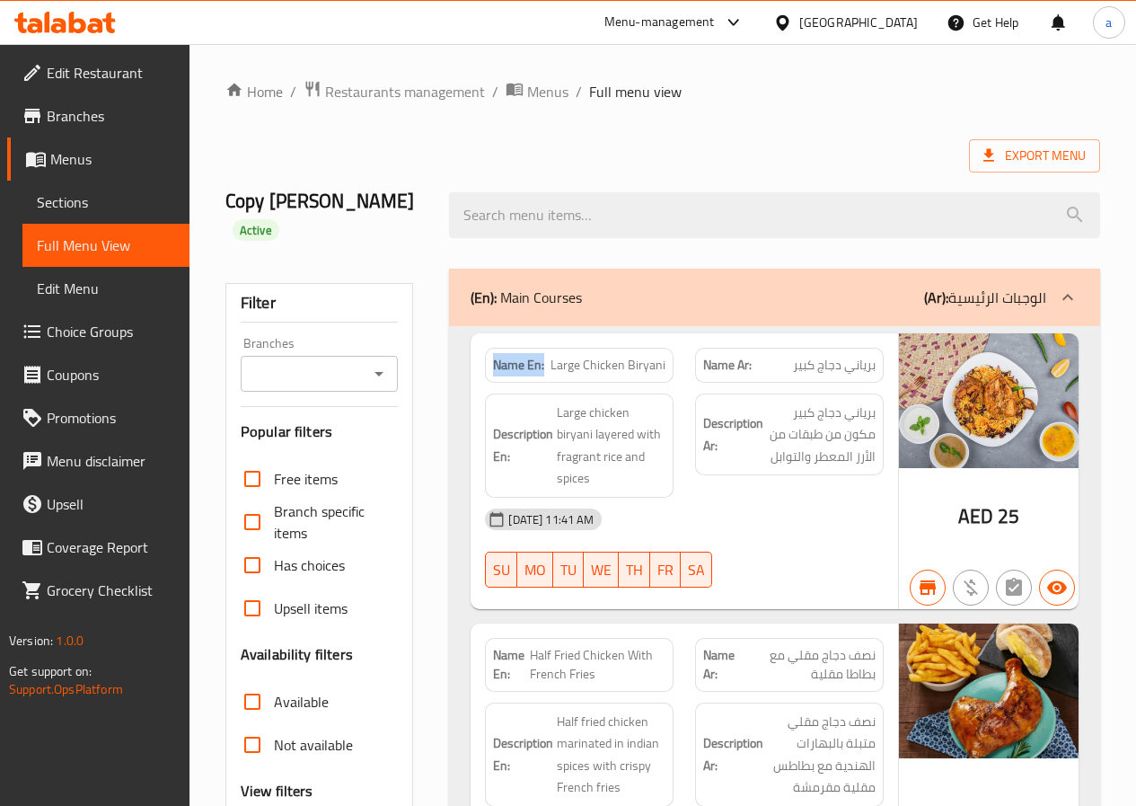
drag, startPoint x: 544, startPoint y: 365, endPoint x: 489, endPoint y: 369, distance: 55.0
click at [489, 369] on div "Name En: Large Chicken Biryani" at bounding box center [579, 365] width 189 height 35
copy strong "Name En:"
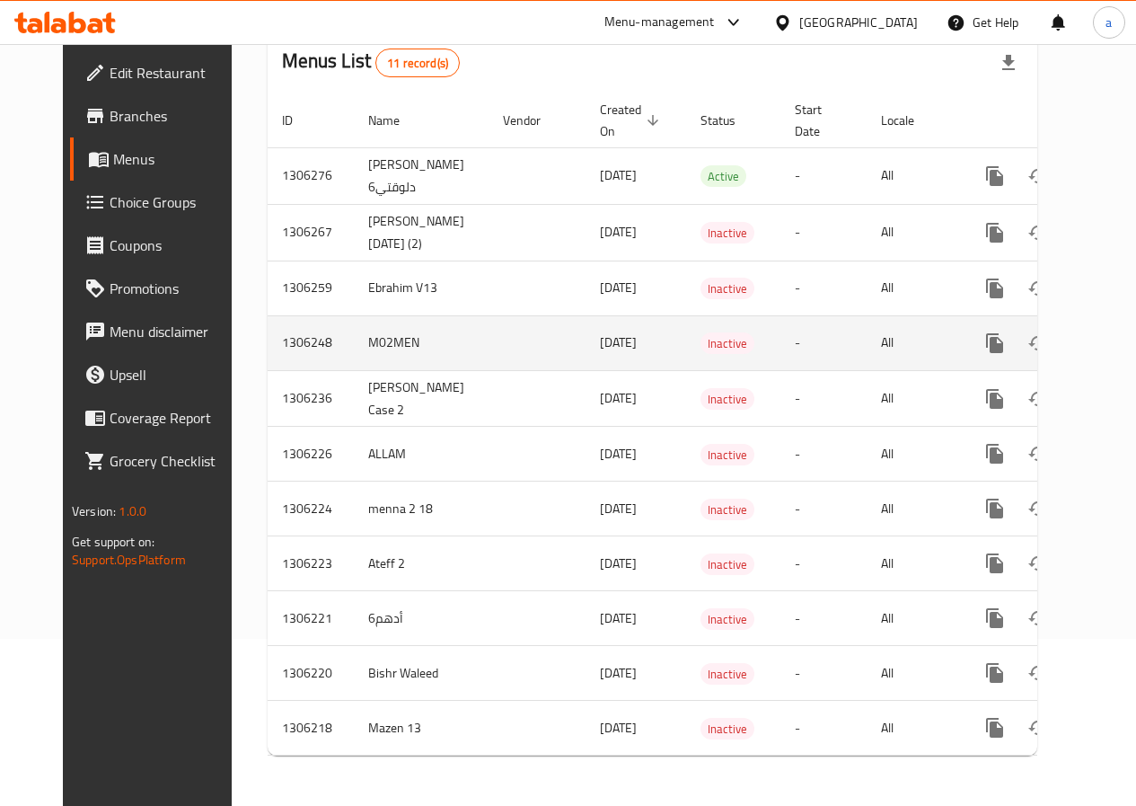
scroll to position [180, 0]
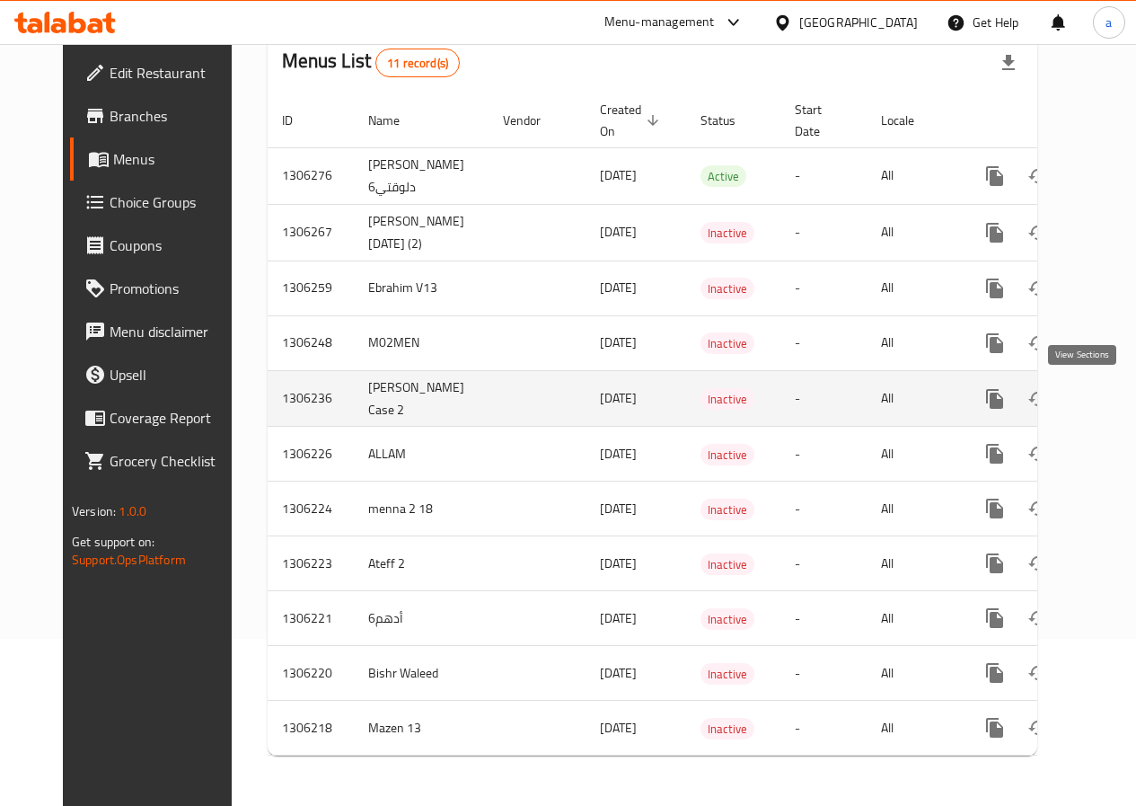
click at [1114, 388] on icon "enhanced table" at bounding box center [1125, 399] width 22 height 22
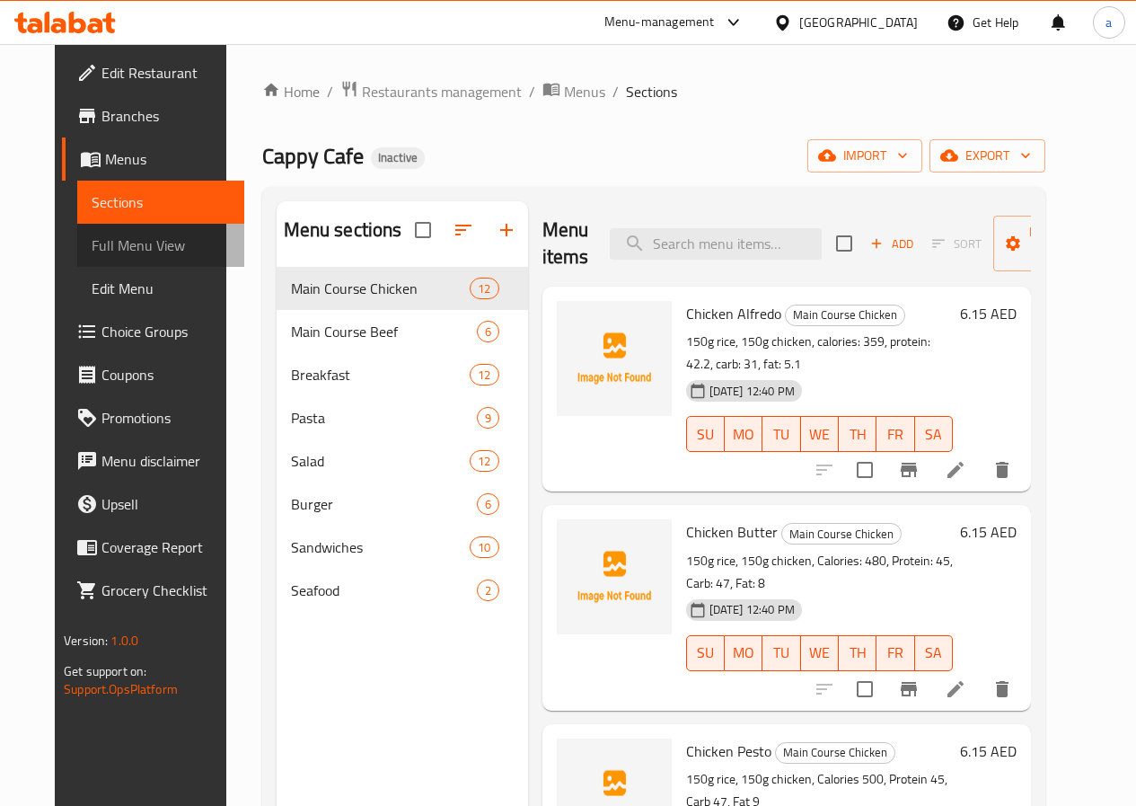
click at [135, 237] on span "Full Menu View" at bounding box center [161, 245] width 138 height 22
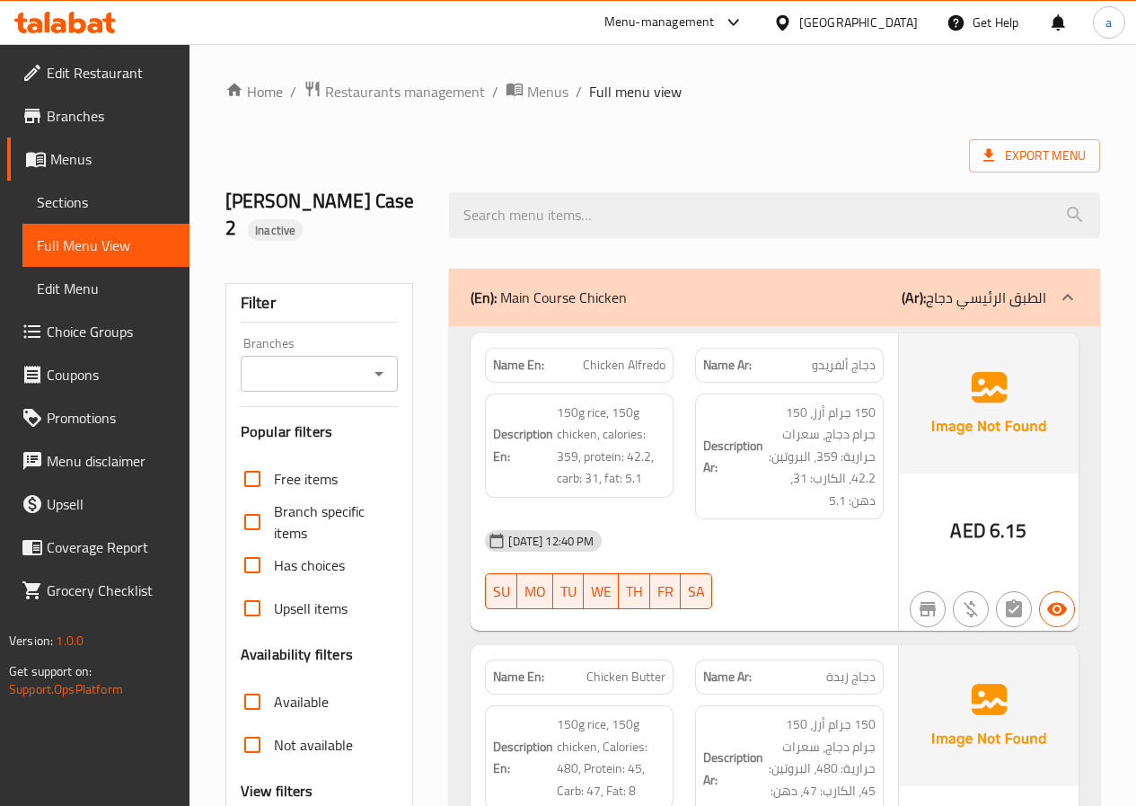
click at [770, 165] on div "Abdelrahman Case 2 Inactive" at bounding box center [663, 215] width 896 height 107
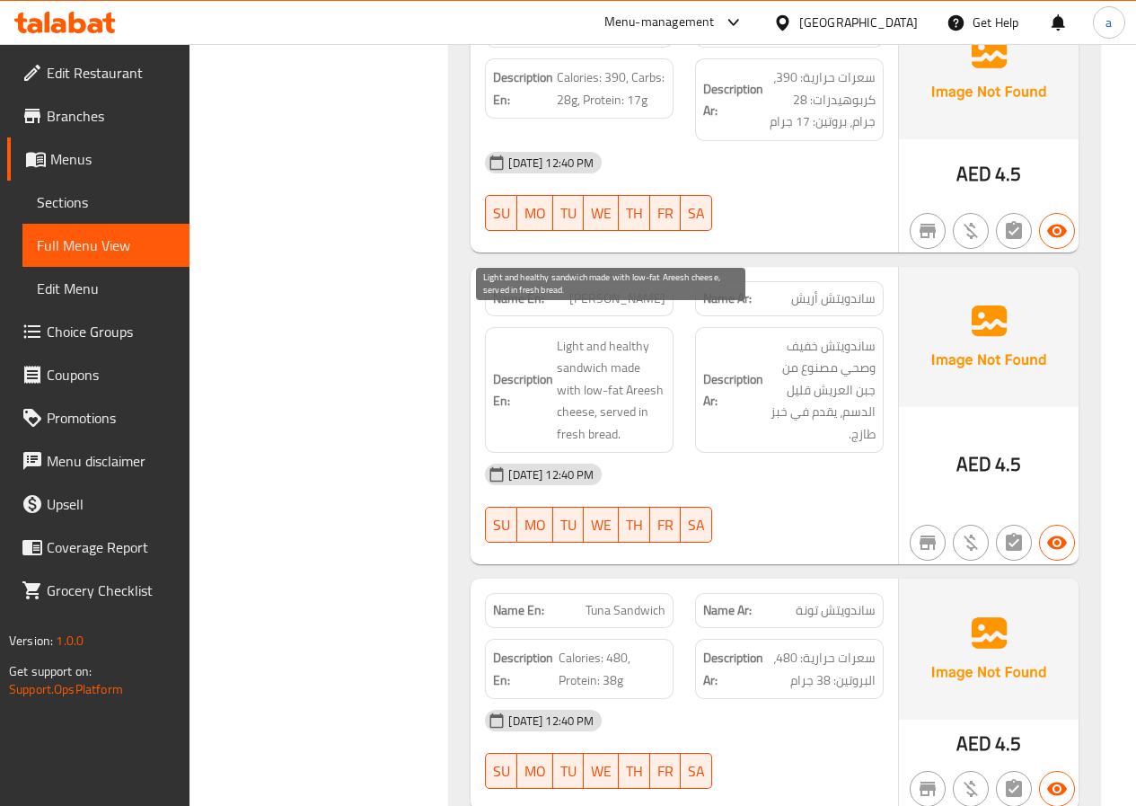
scroll to position [7303, 0]
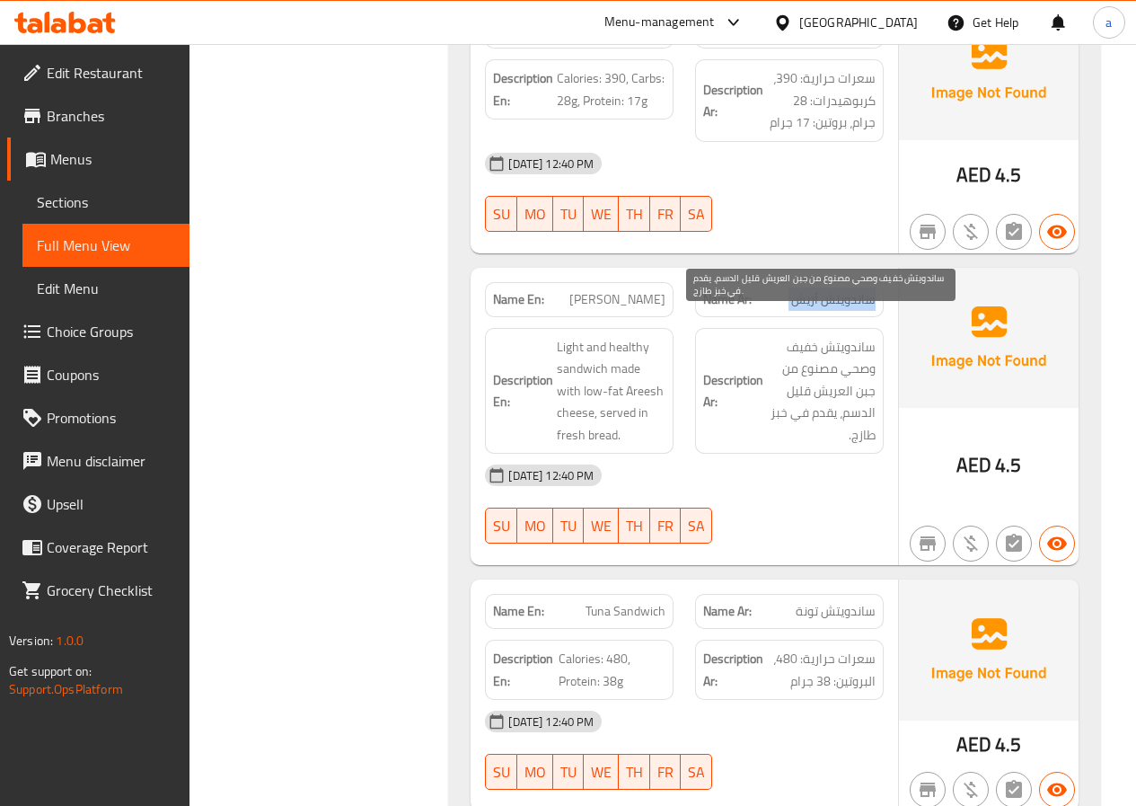
copy span "ساندويتش أريش"
drag, startPoint x: 817, startPoint y: 372, endPoint x: 847, endPoint y: 368, distance: 29.9
click at [847, 368] on span "ساندويتش خفيف وصحي مصنوع من جبن العريش قليل الدسم، يقدم في خبز طازج." at bounding box center [821, 391] width 109 height 110
copy span "عريش"
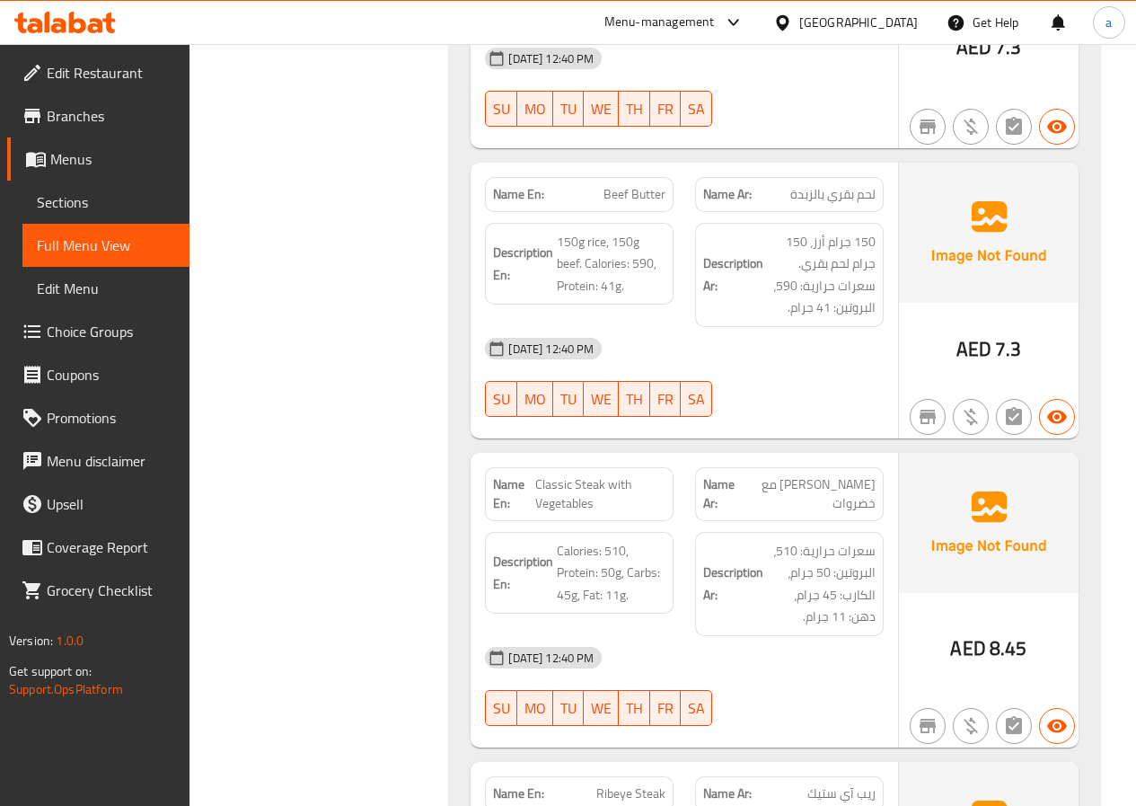
scroll to position [5328, 0]
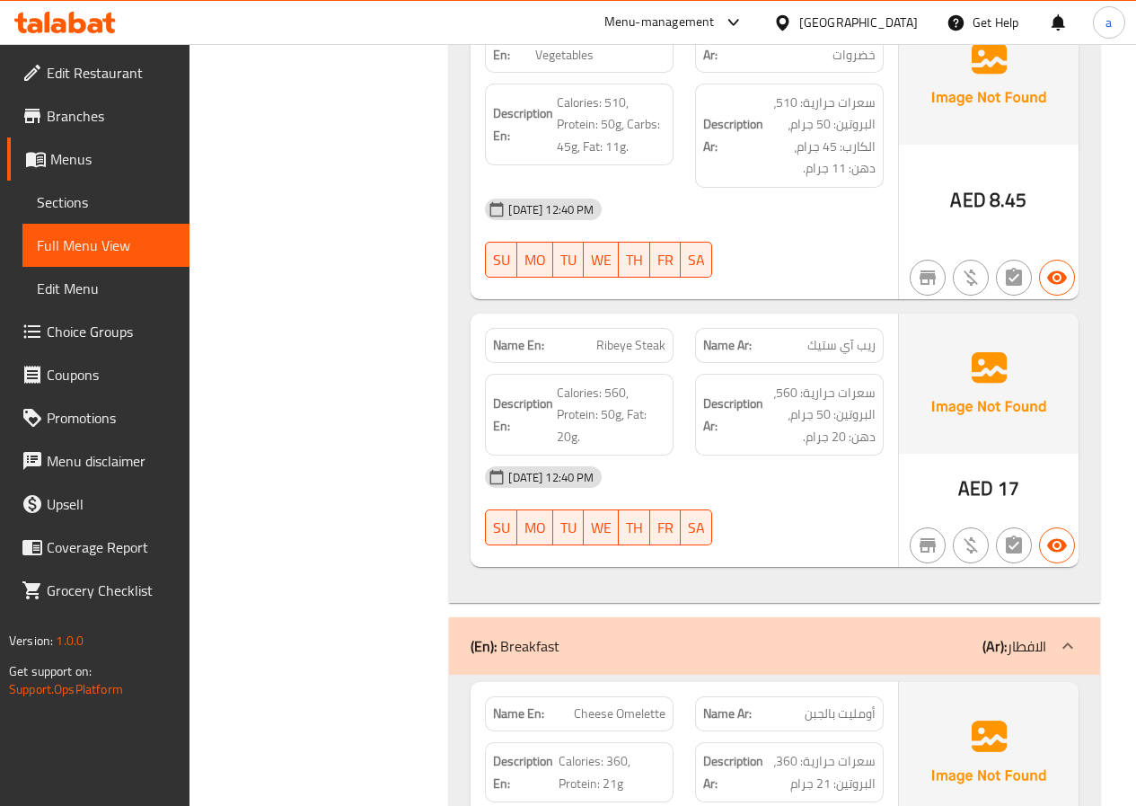
click at [106, 224] on link "Full Menu View" at bounding box center [105, 245] width 167 height 43
click at [106, 207] on span "Sections" at bounding box center [106, 202] width 138 height 22
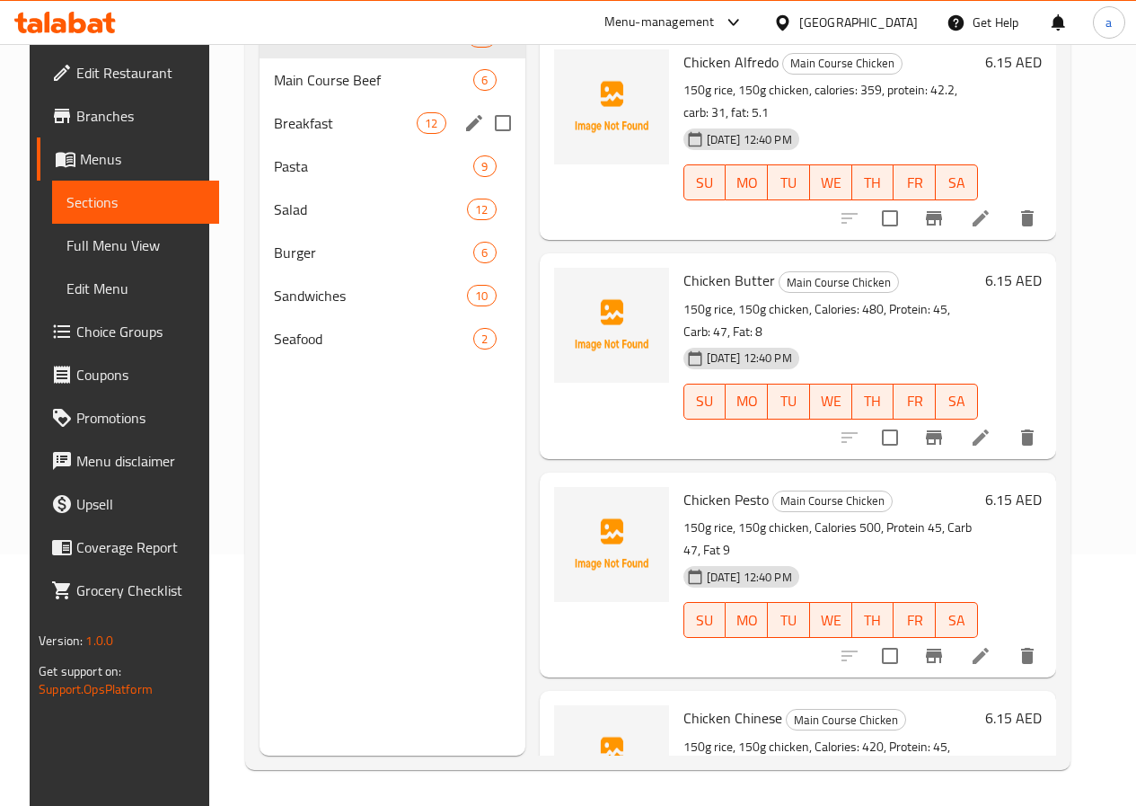
click at [289, 134] on span "Breakfast" at bounding box center [345, 123] width 143 height 22
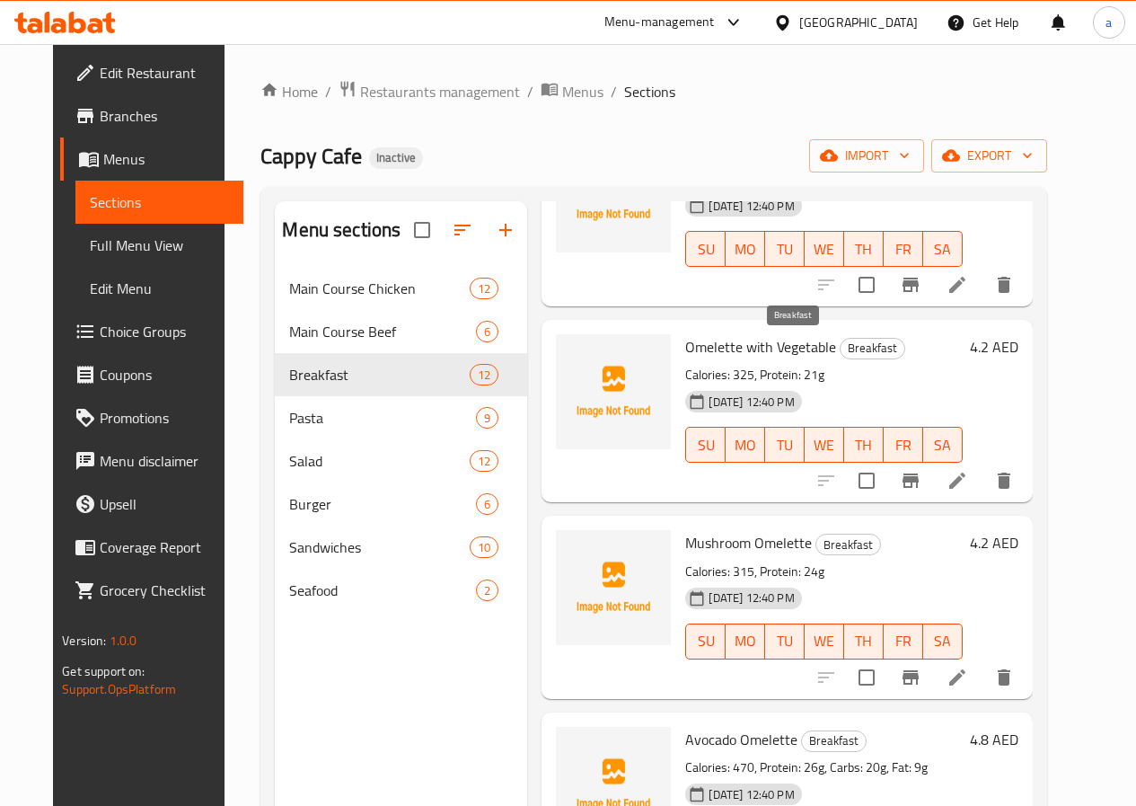
scroll to position [808, 0]
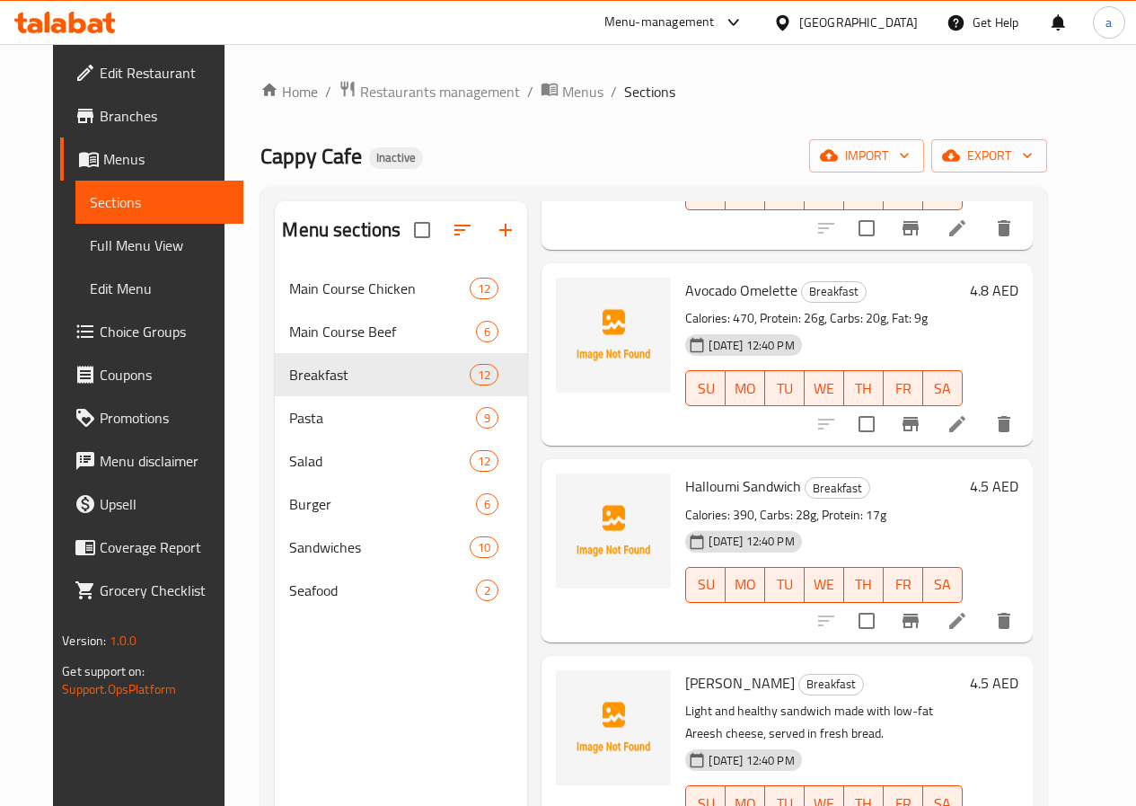
click at [90, 247] on span "Full Menu View" at bounding box center [159, 245] width 138 height 22
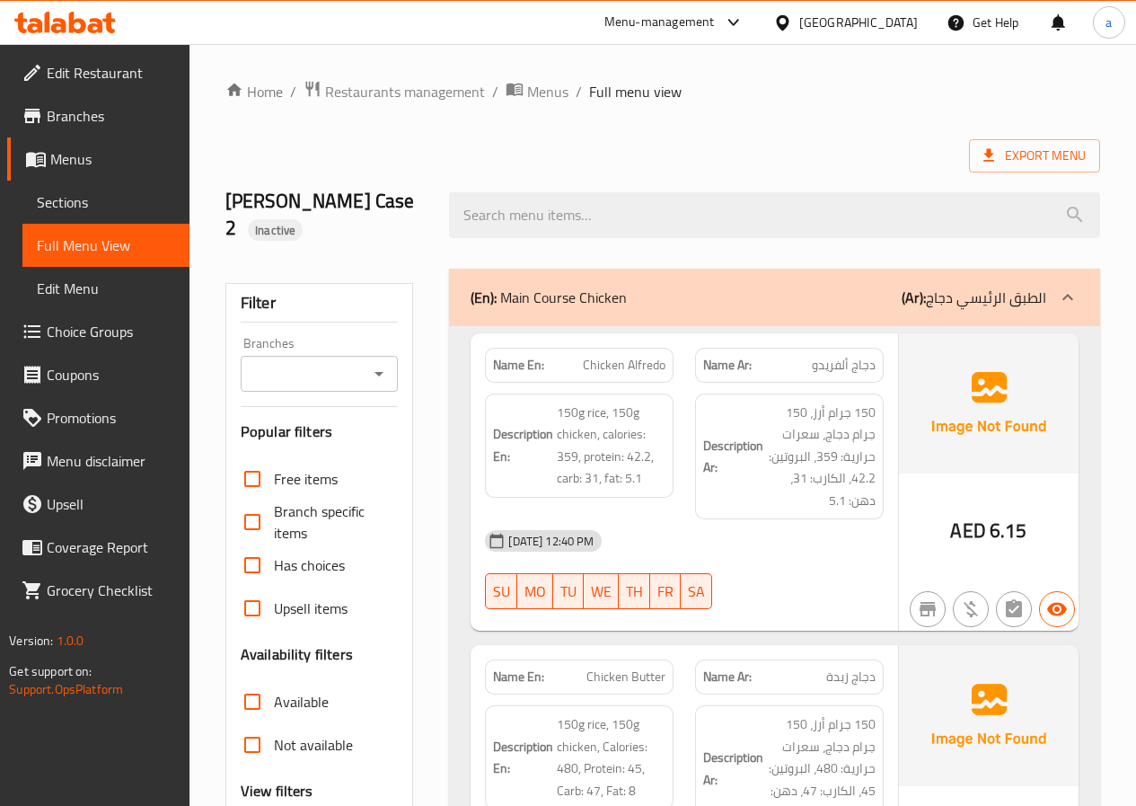
scroll to position [7269, 0]
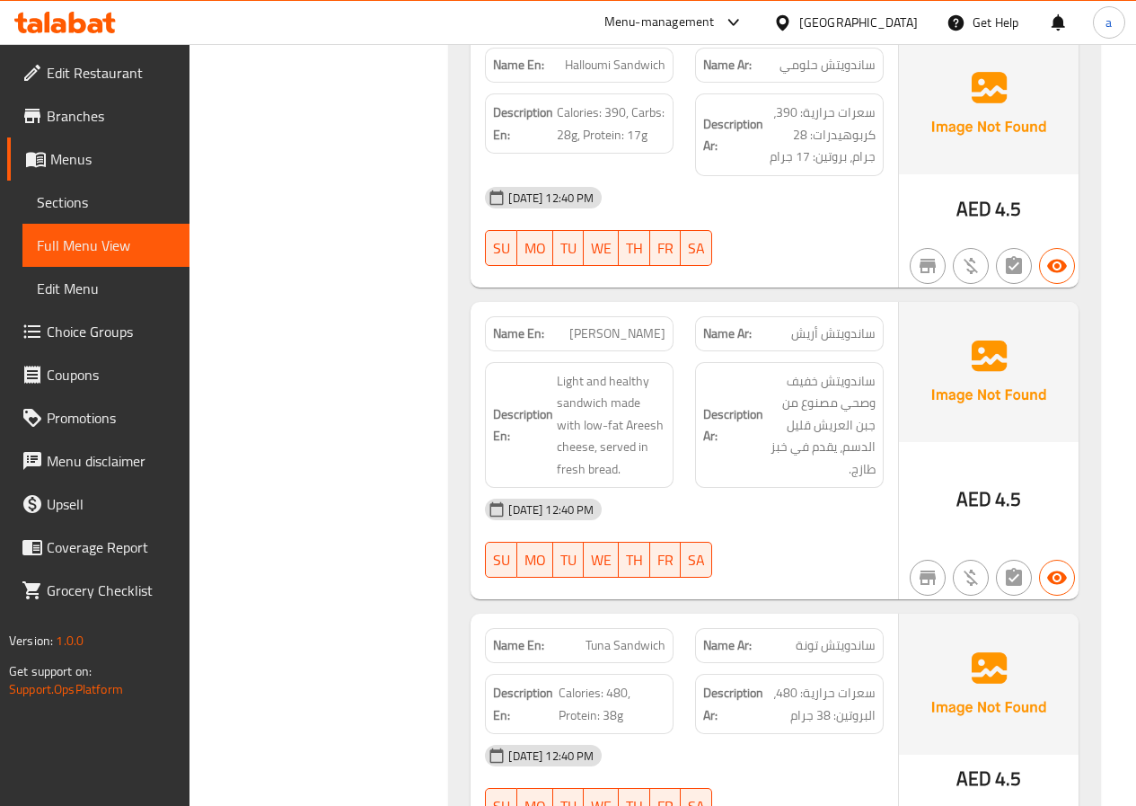
copy span "Areesh Sandwich"
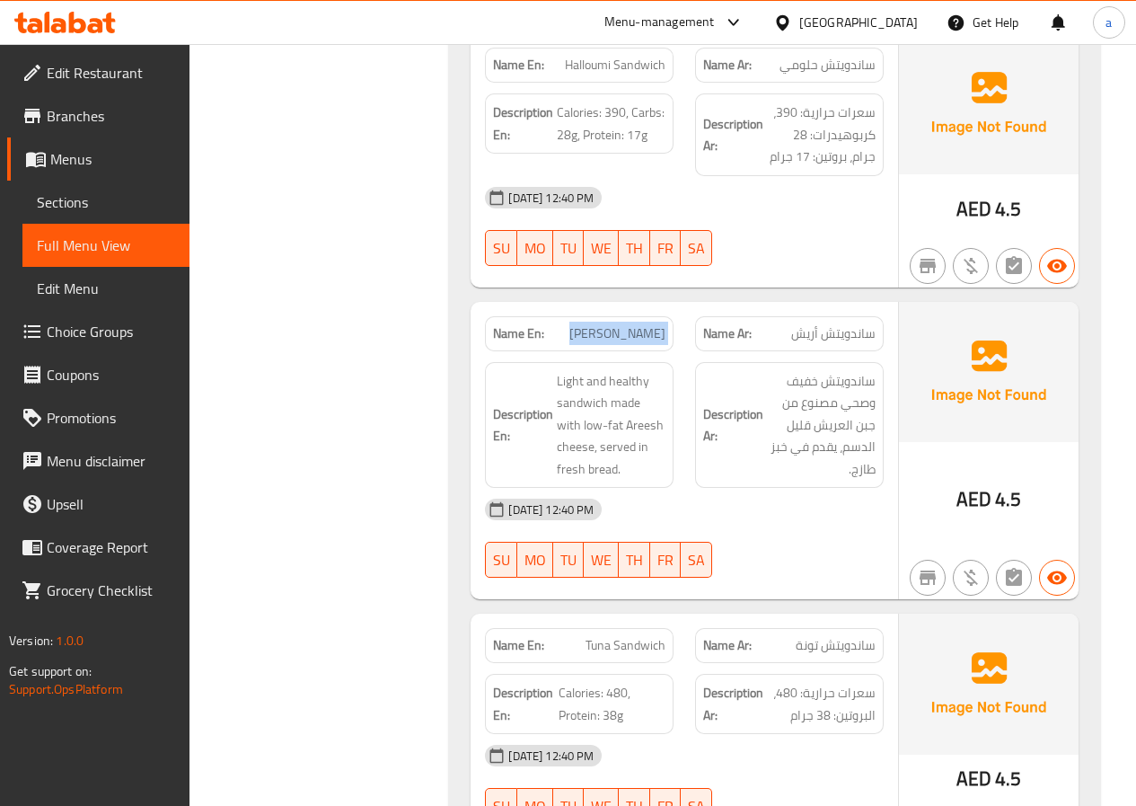
click at [149, 200] on span "Sections" at bounding box center [106, 202] width 138 height 22
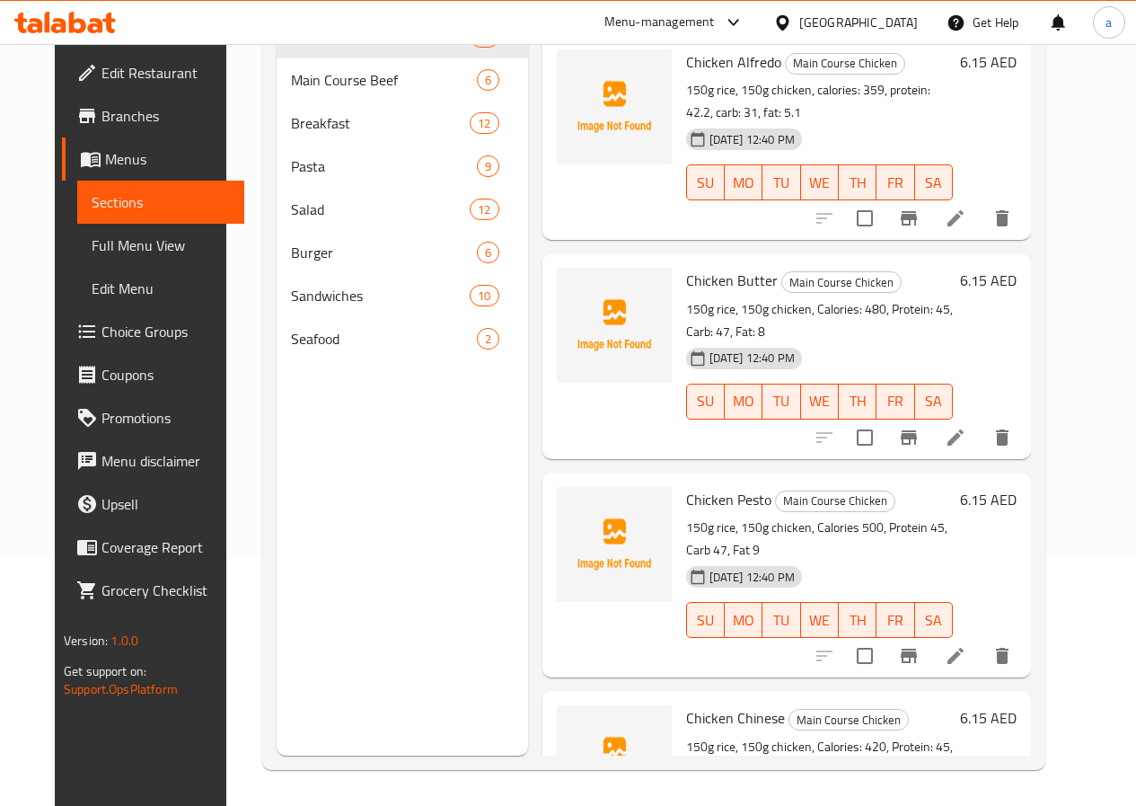
scroll to position [251, 0]
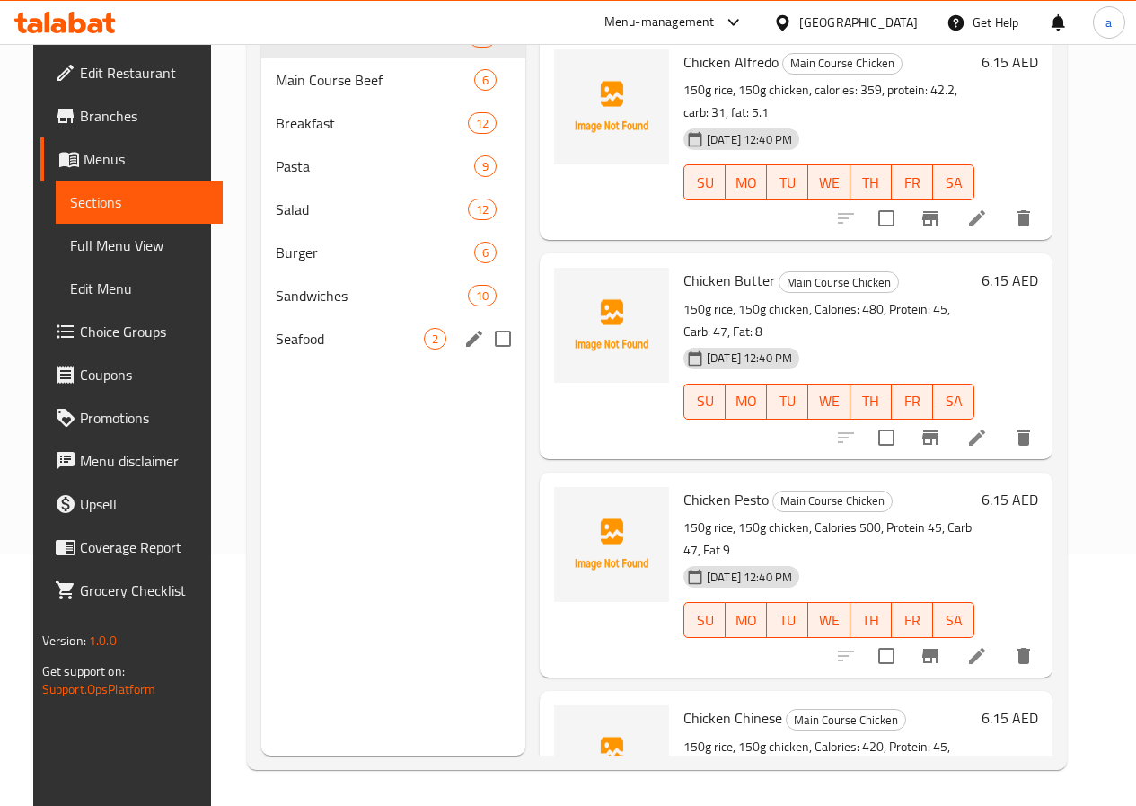
click at [261, 456] on div "Menu sections Main Course Chicken 12 Main Course Beef 6 Breakfast 12 Pasta 9 Sa…" at bounding box center [393, 353] width 264 height 806
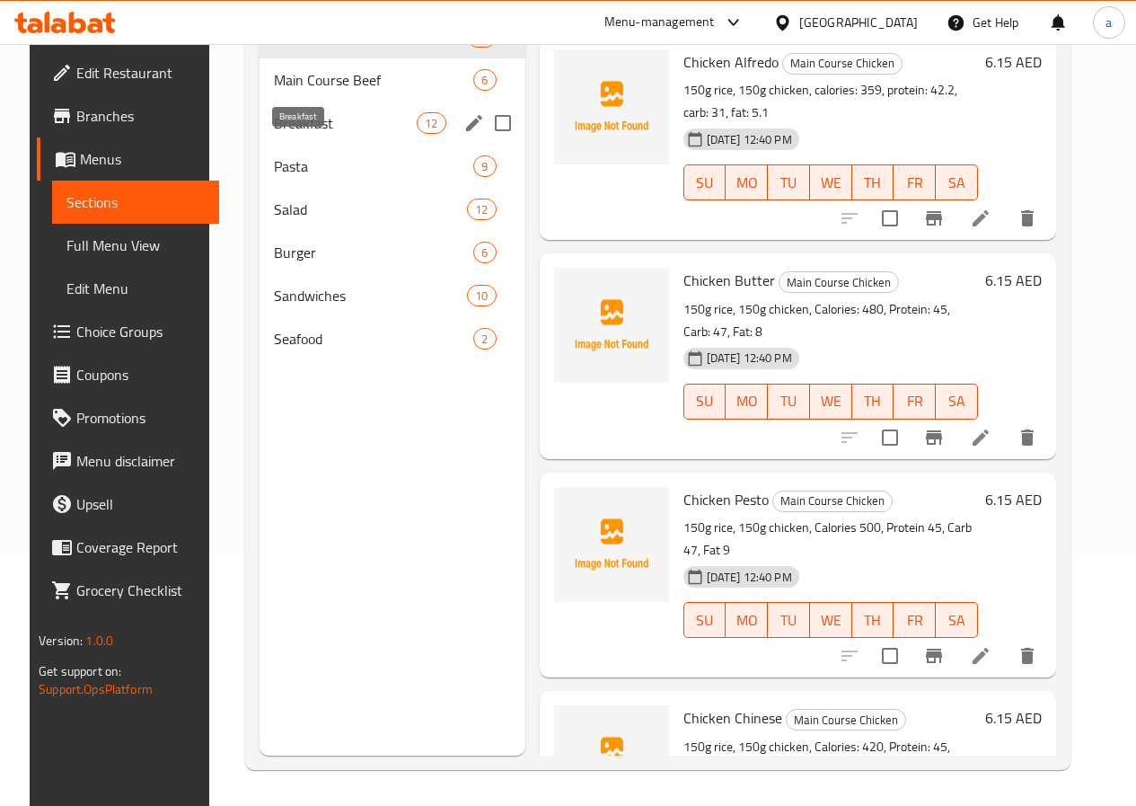
click at [313, 134] on span "Breakfast" at bounding box center [345, 123] width 143 height 22
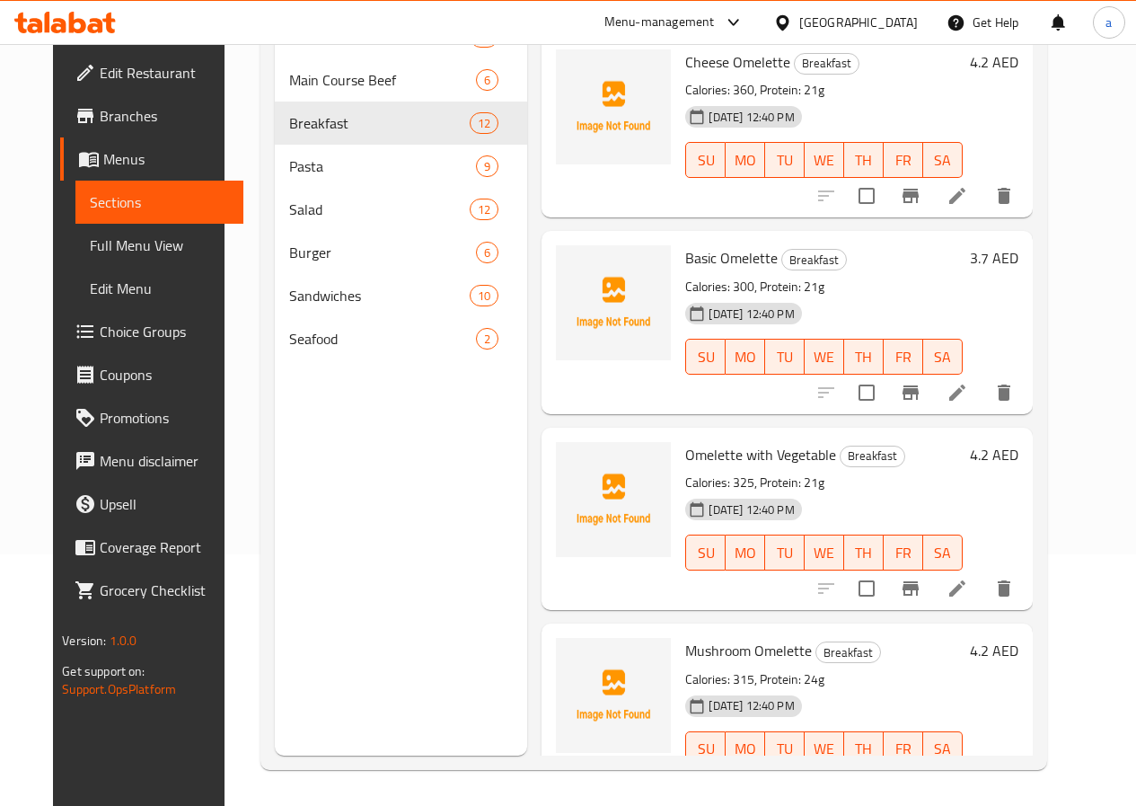
scroll to position [886, 0]
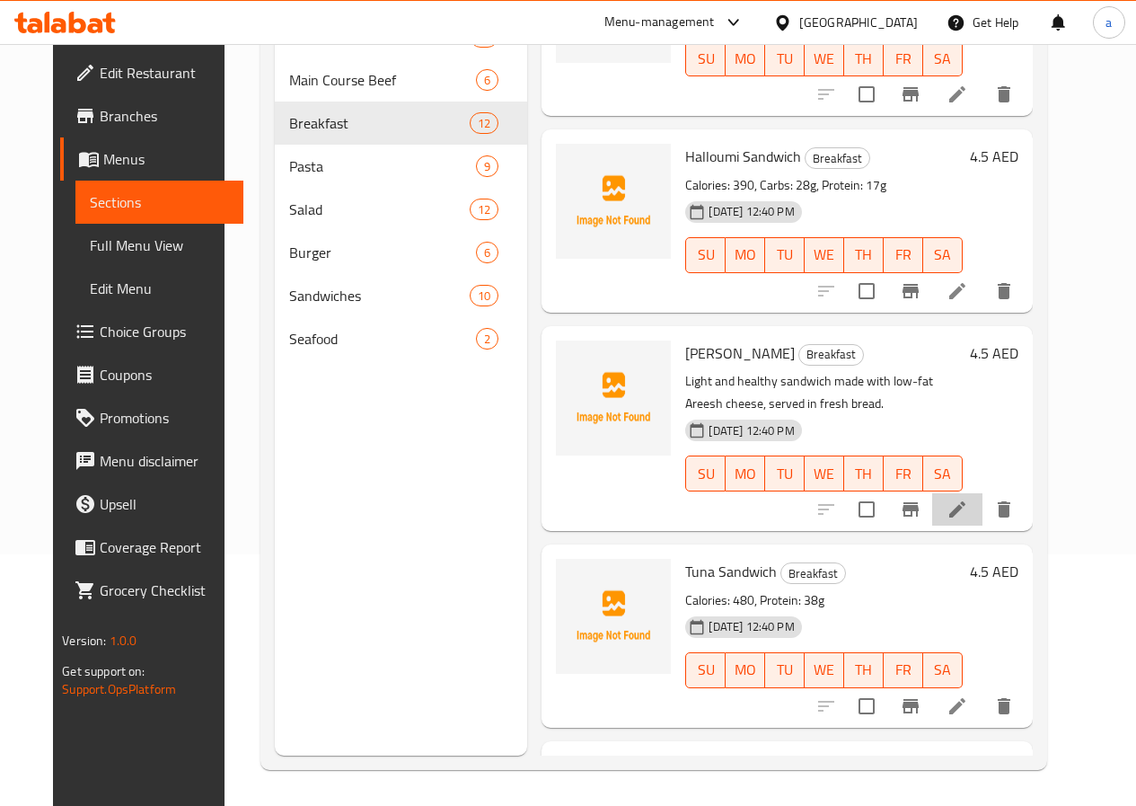
click at [982, 495] on li at bounding box center [957, 509] width 50 height 32
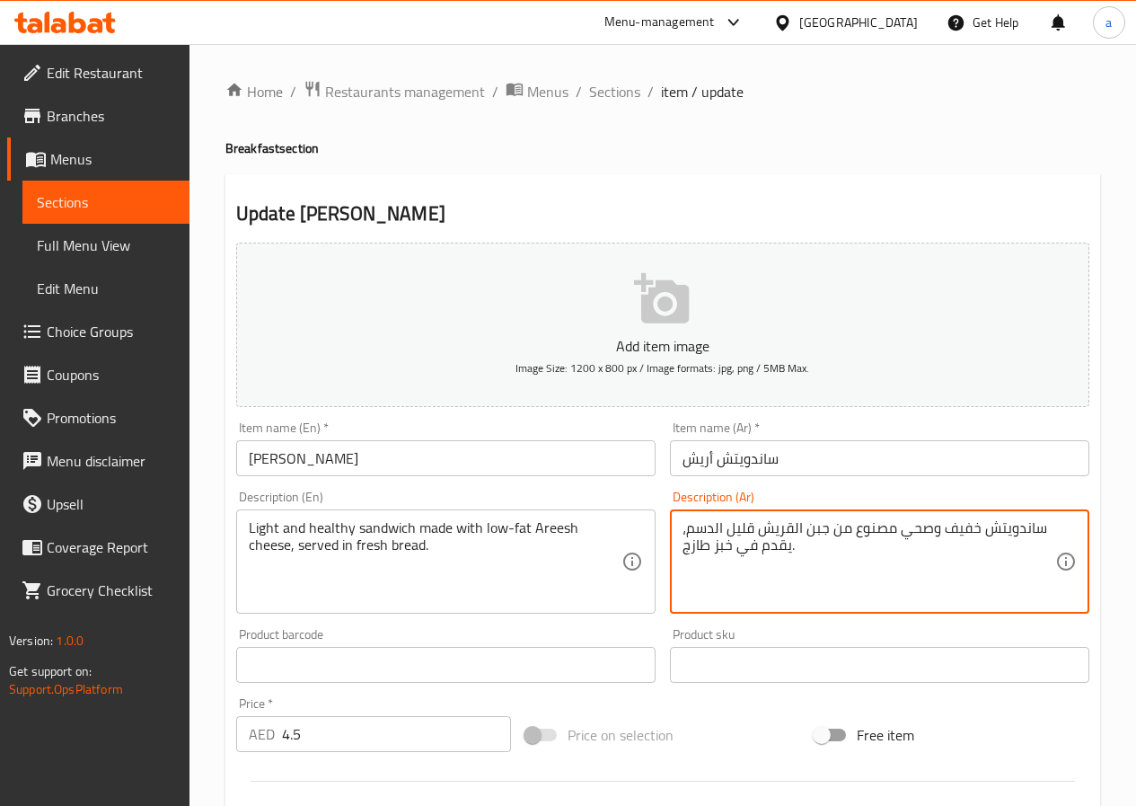
type textarea "ساندويتش خفيف وصحي مصنوع من جبن القريش قليل الدسم، يقدم في خبز طازج."
click at [708, 455] on input "ساندويتش أريش" at bounding box center [879, 458] width 419 height 36
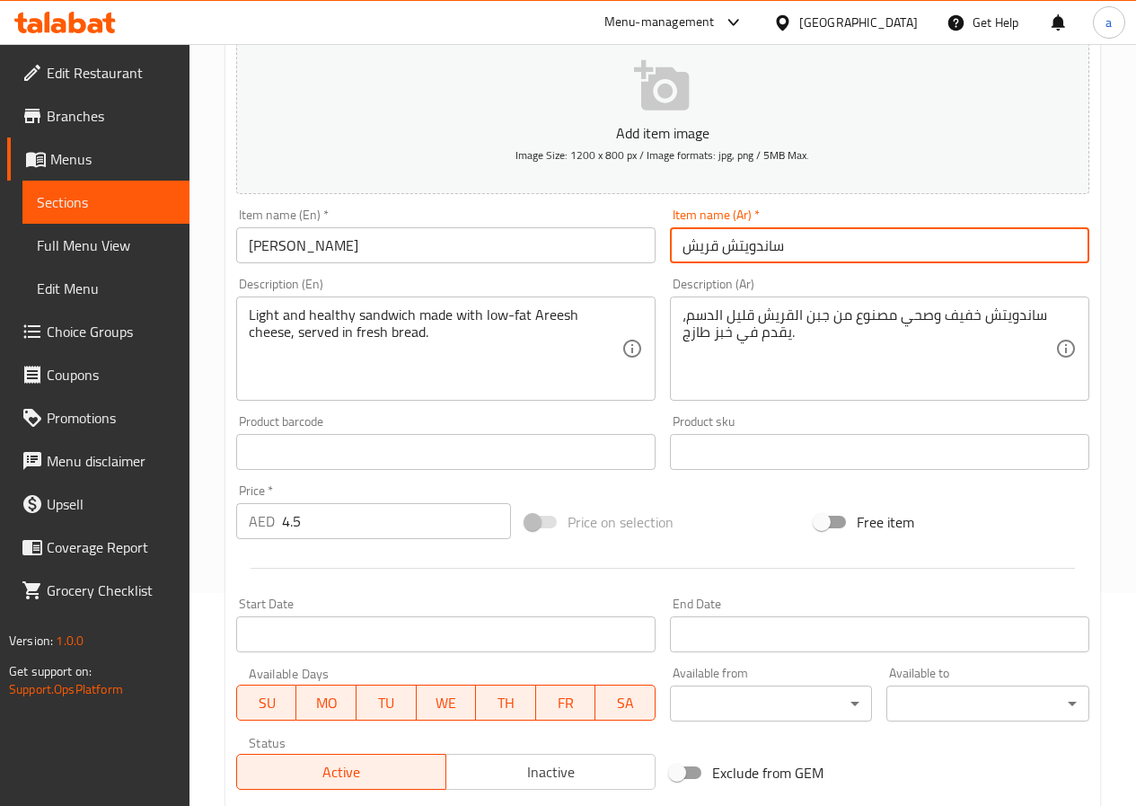
scroll to position [463, 0]
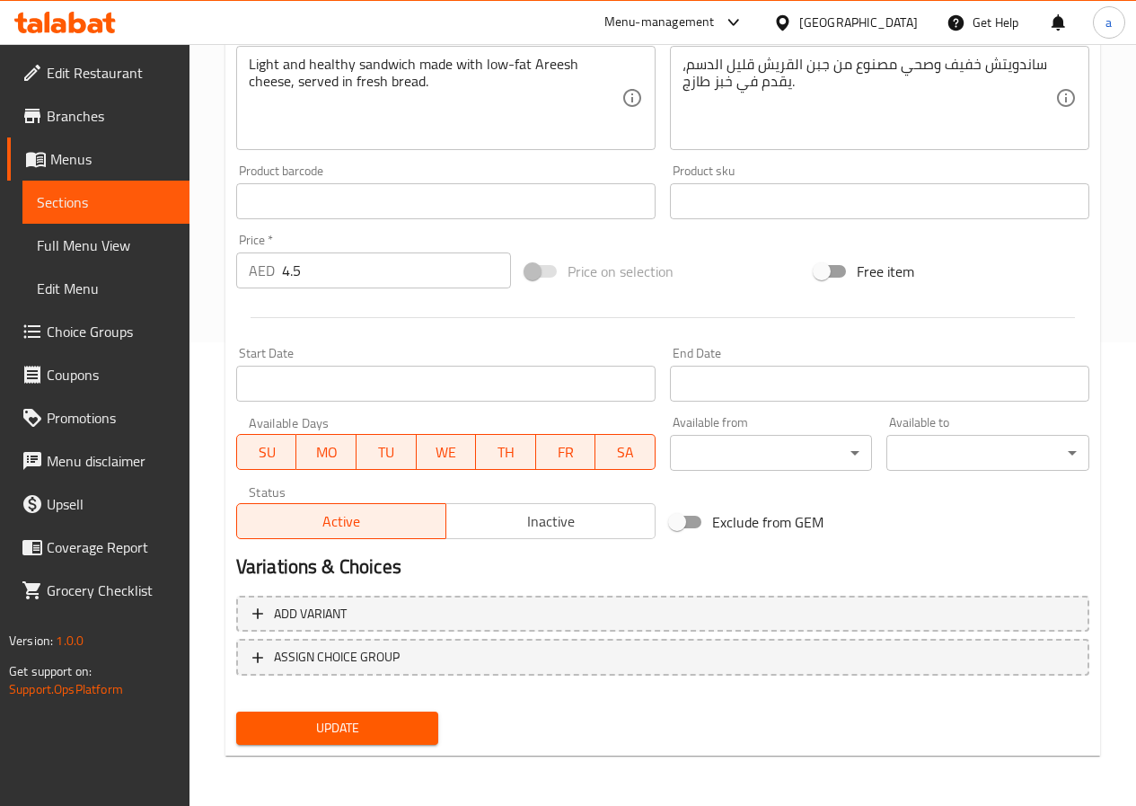
type input "ساندويتش قريش"
drag, startPoint x: 362, startPoint y: 734, endPoint x: 392, endPoint y: 686, distance: 56.5
click at [362, 735] on span "Update" at bounding box center [338, 728] width 174 height 22
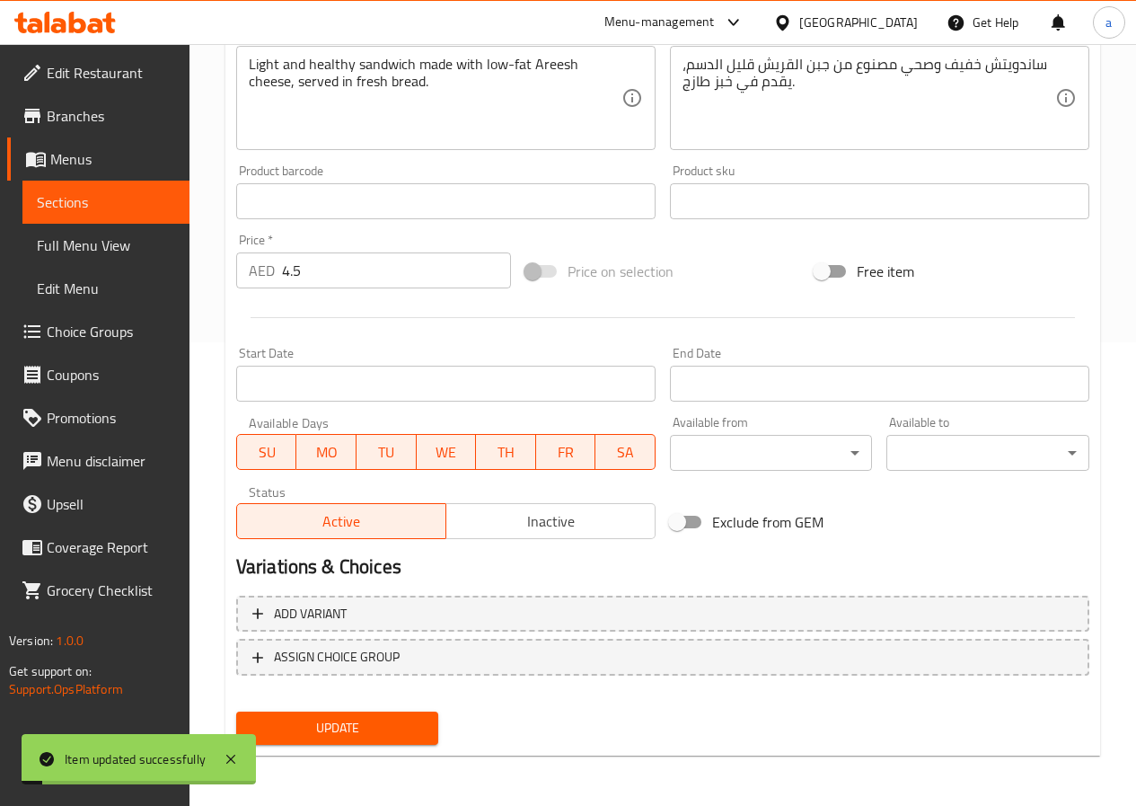
click at [133, 239] on span "Full Menu View" at bounding box center [106, 245] width 138 height 22
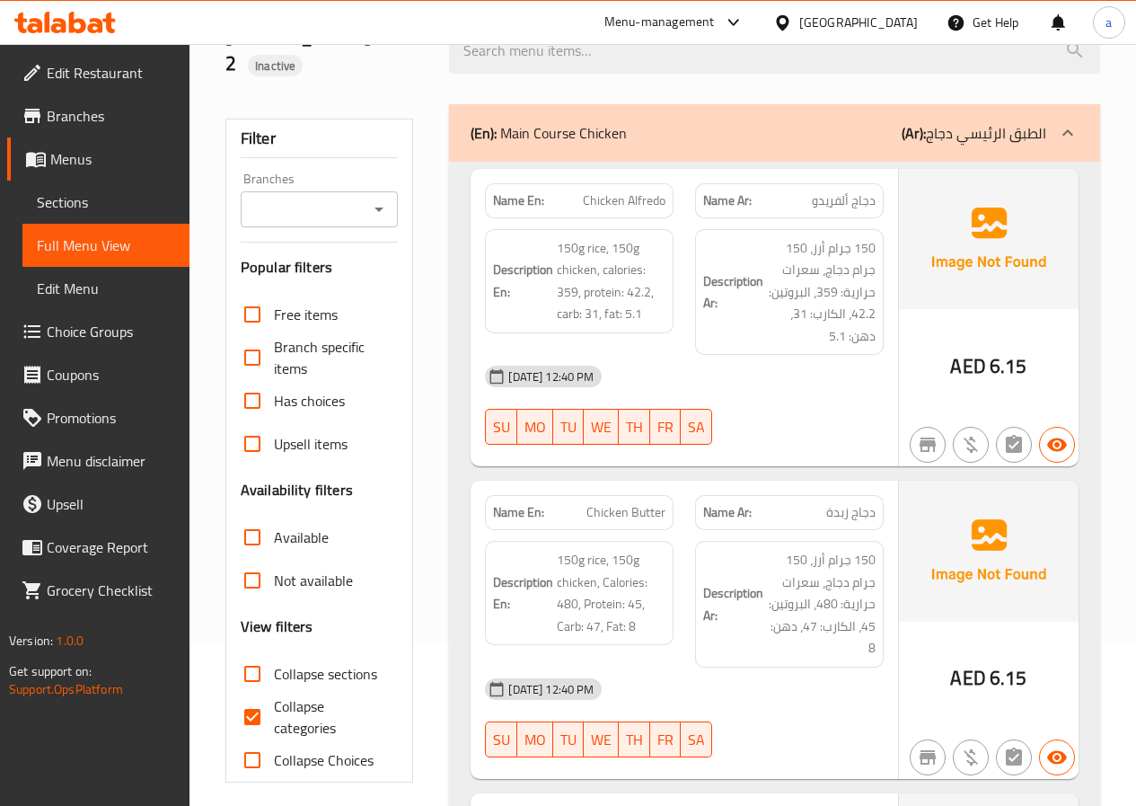
scroll to position [449, 0]
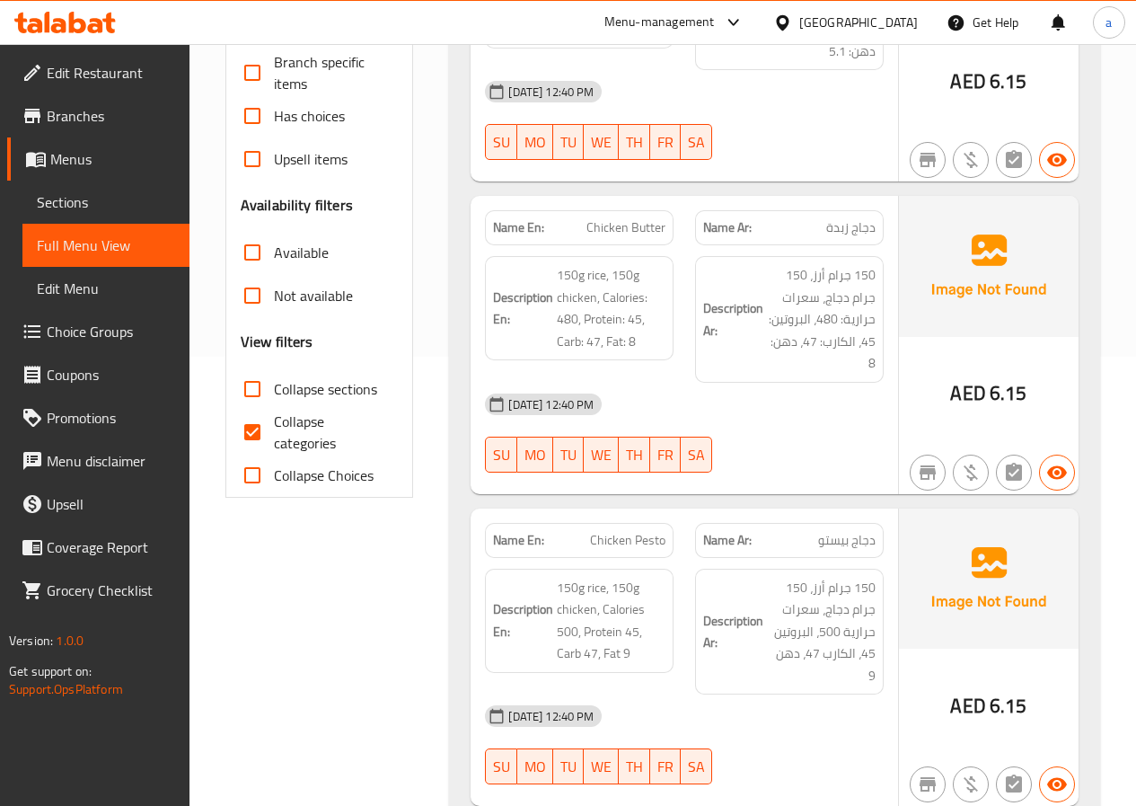
click at [332, 425] on span "Collapse categories" at bounding box center [329, 431] width 110 height 43
click at [274, 425] on input "Collapse categories" at bounding box center [252, 431] width 43 height 43
checkbox input "false"
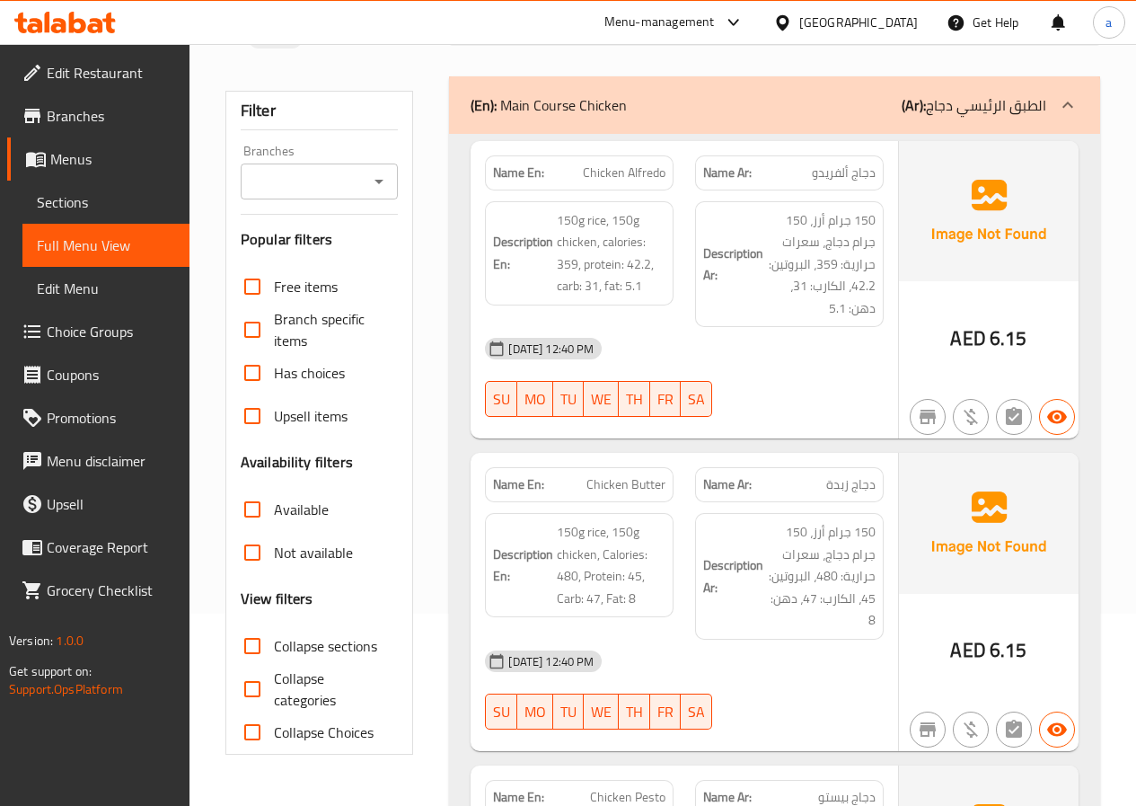
scroll to position [180, 0]
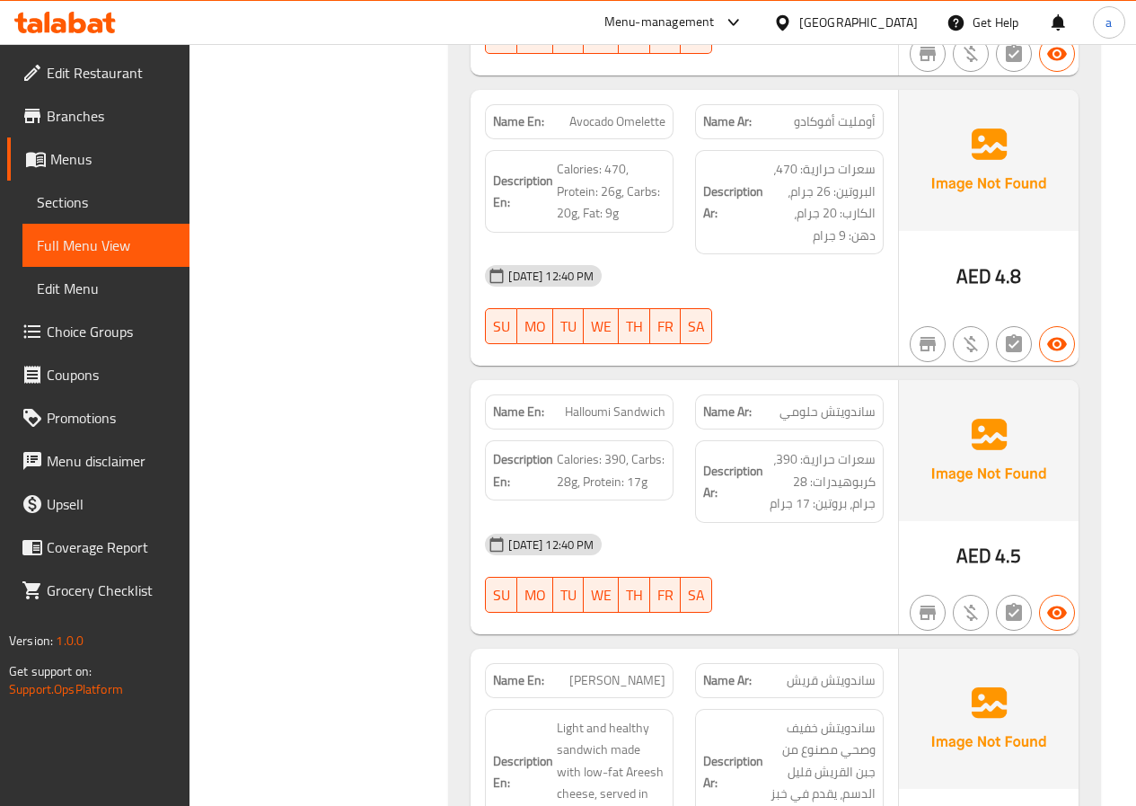
scroll to position [6908, 0]
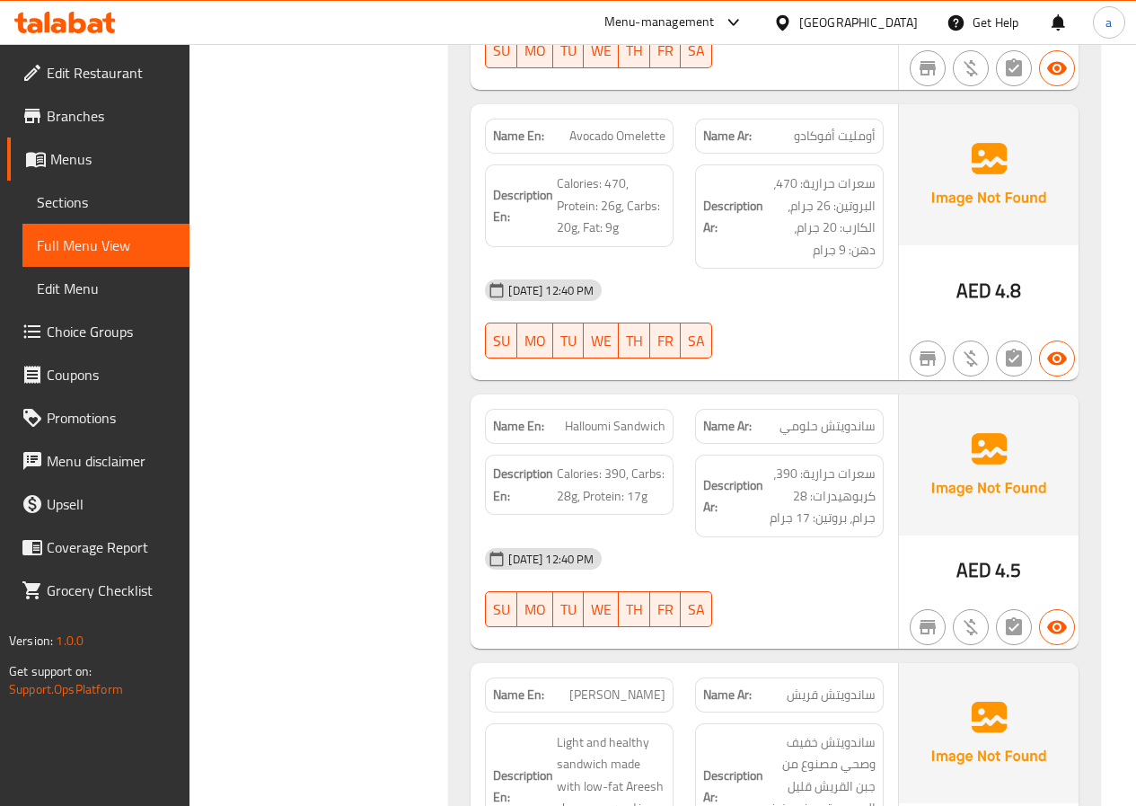
click at [75, 22] on icon at bounding box center [77, 23] width 17 height 22
